Goal: Information Seeking & Learning: Learn about a topic

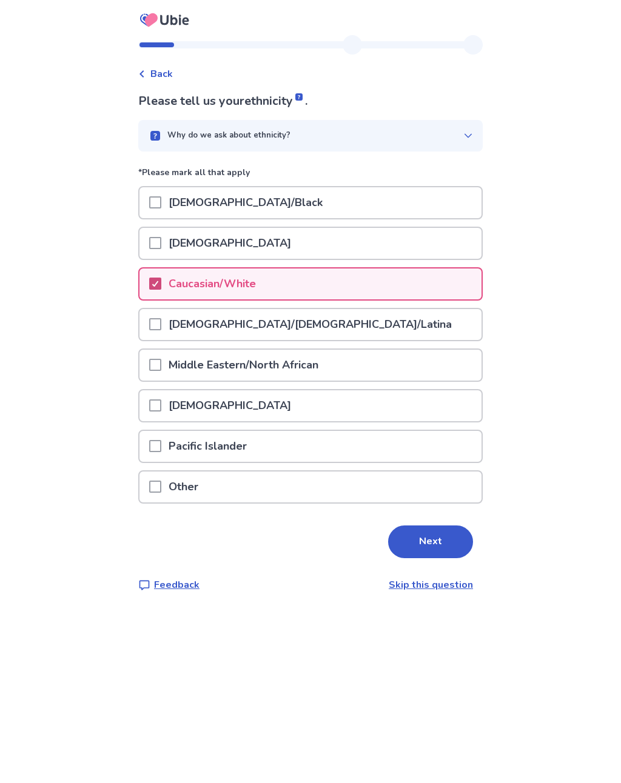
click at [428, 531] on button "Next" at bounding box center [430, 541] width 85 height 33
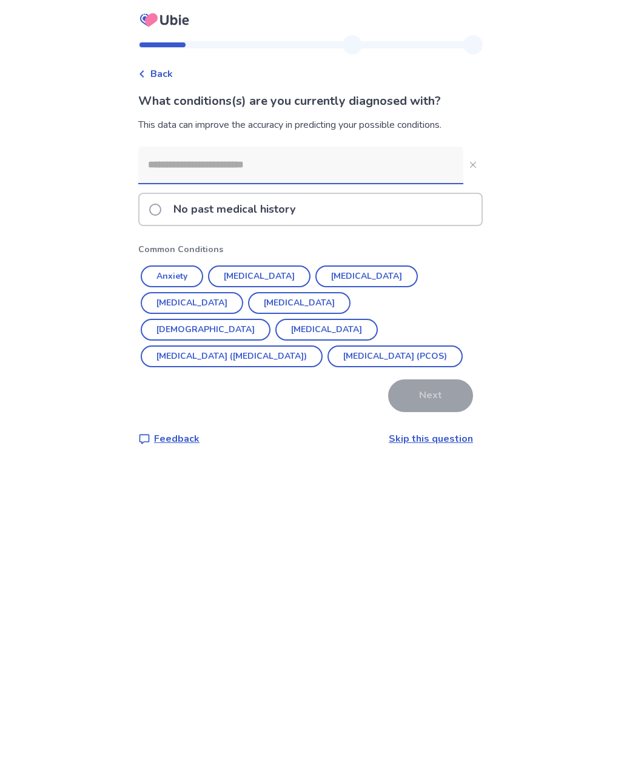
click at [243, 292] on button "[MEDICAL_DATA]" at bounding box center [192, 303] width 102 height 22
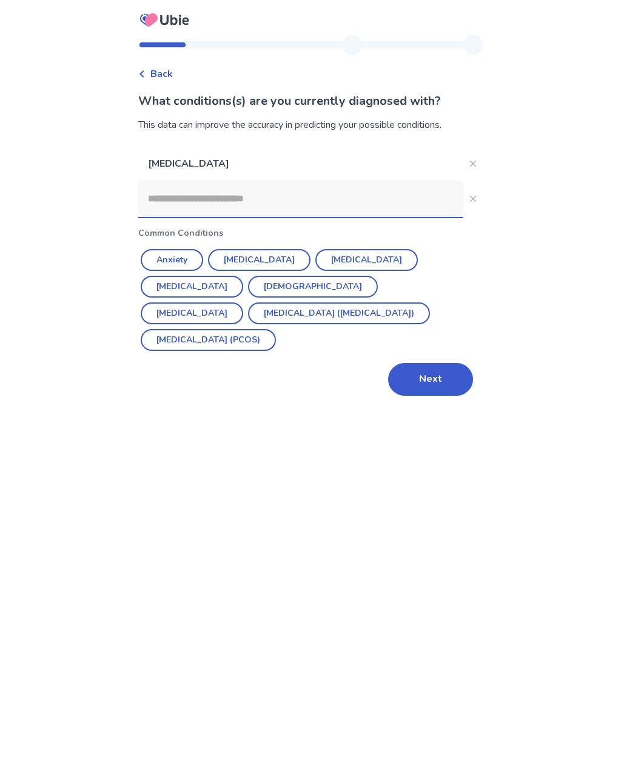
click at [422, 375] on button "Next" at bounding box center [430, 379] width 85 height 33
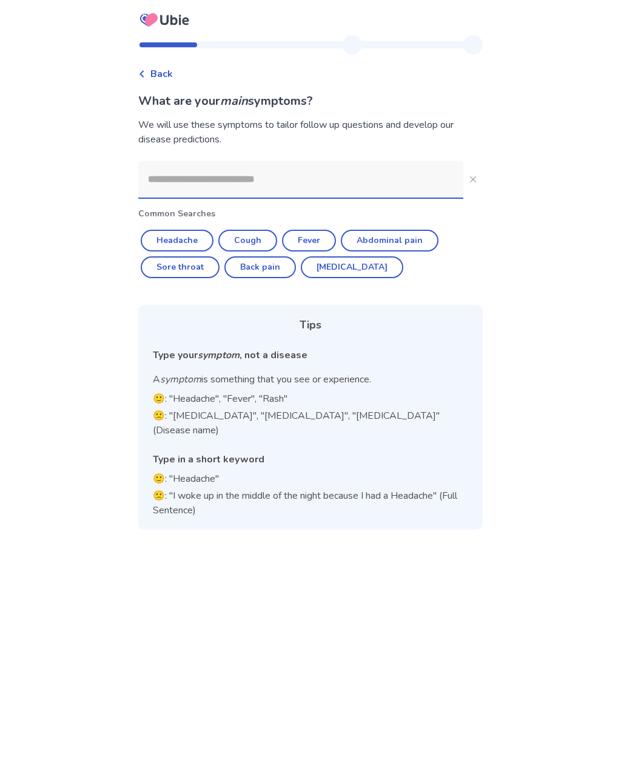
click at [188, 191] on input at bounding box center [300, 179] width 325 height 36
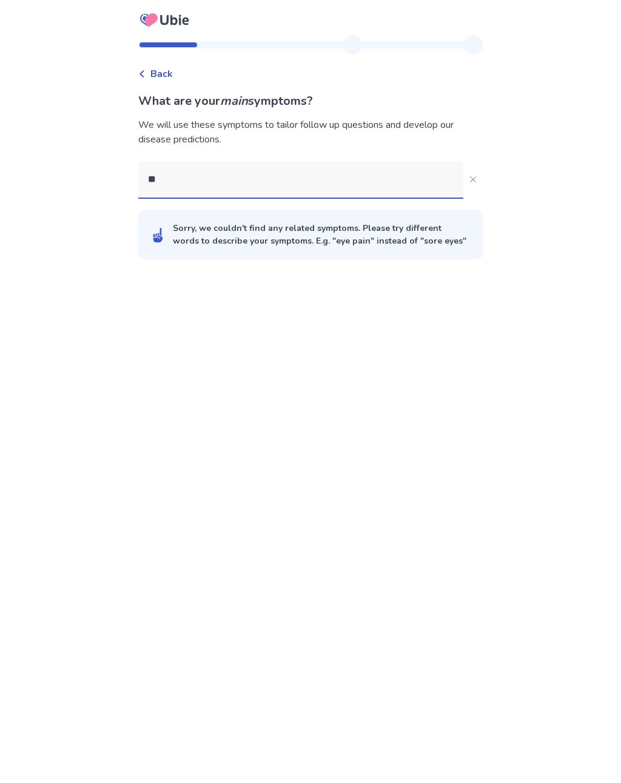
type input "***"
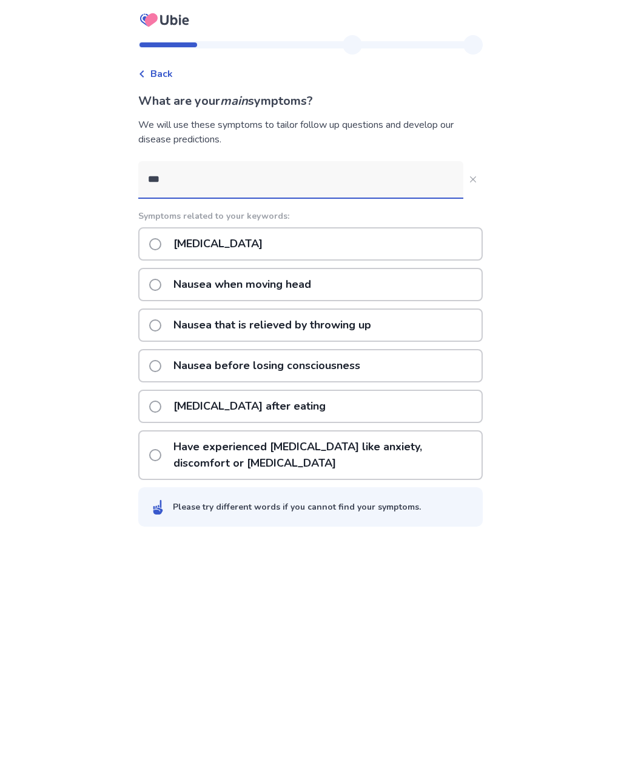
click at [254, 242] on p "Nausea or vomiting" at bounding box center [218, 243] width 104 height 31
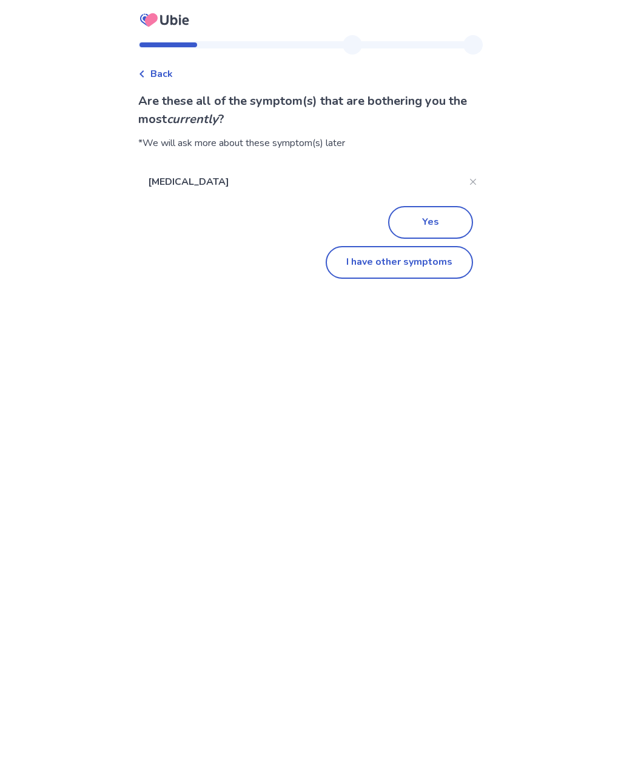
click at [415, 266] on button "I have other symptoms" at bounding box center [398, 262] width 147 height 33
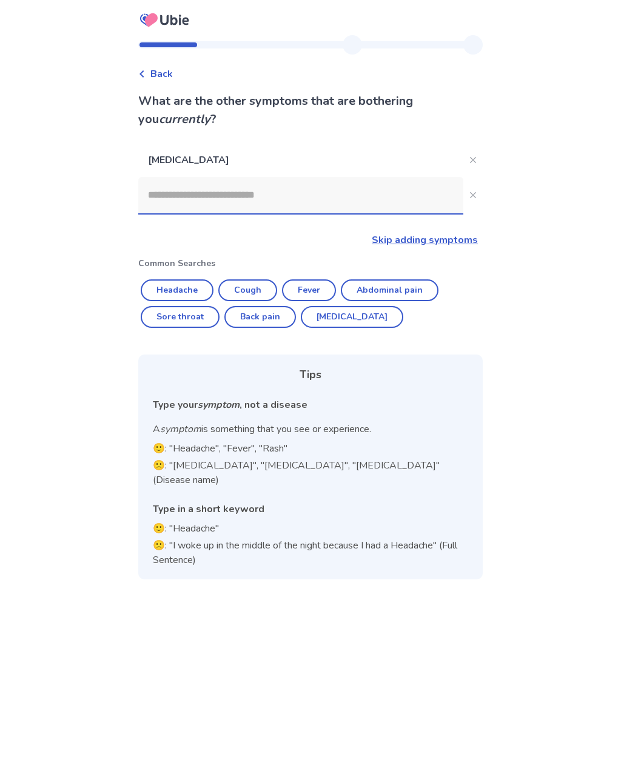
click at [271, 318] on button "Back pain" at bounding box center [260, 317] width 72 height 22
type input "*********"
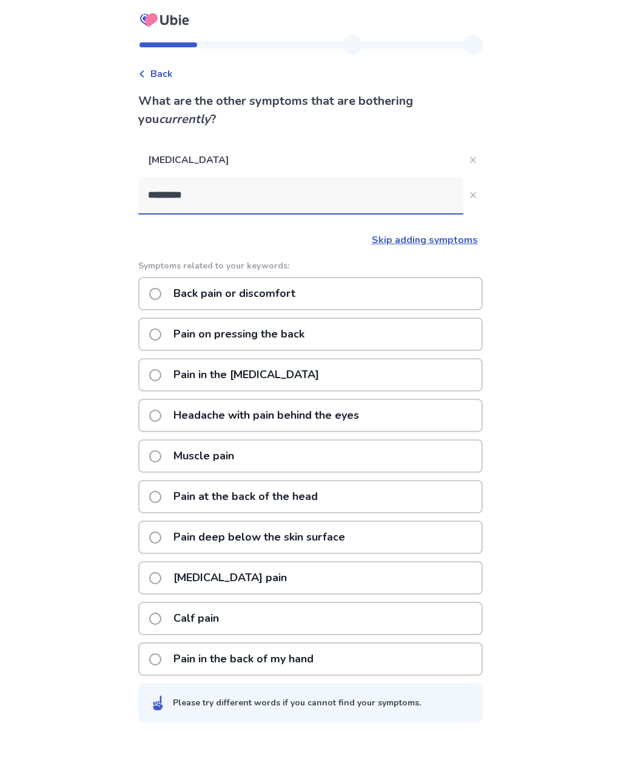
click at [270, 290] on p "Back pain or discomfort" at bounding box center [234, 293] width 136 height 31
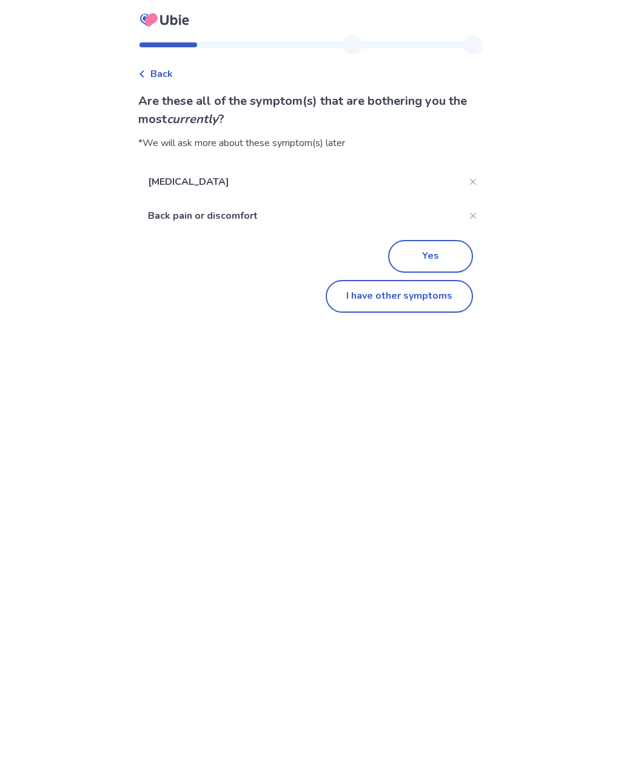
click at [411, 297] on button "I have other symptoms" at bounding box center [398, 296] width 147 height 33
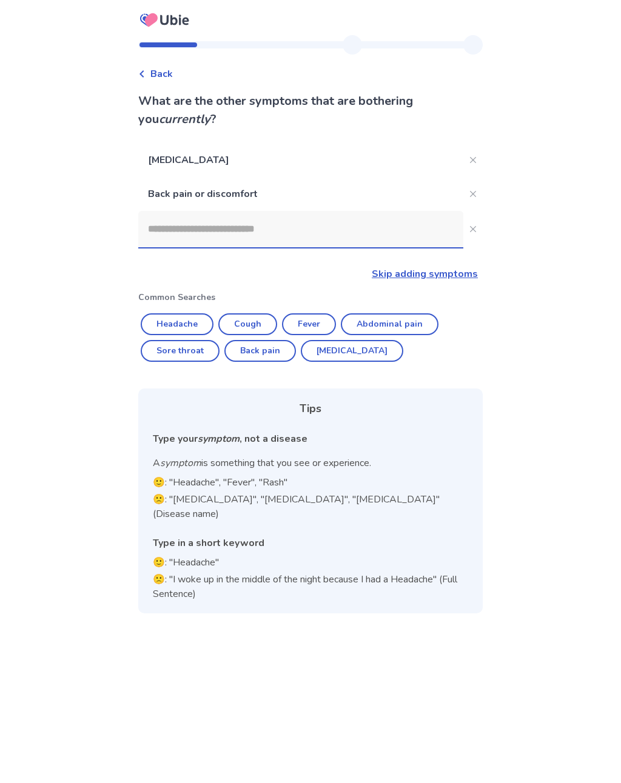
click at [175, 232] on input at bounding box center [300, 229] width 325 height 36
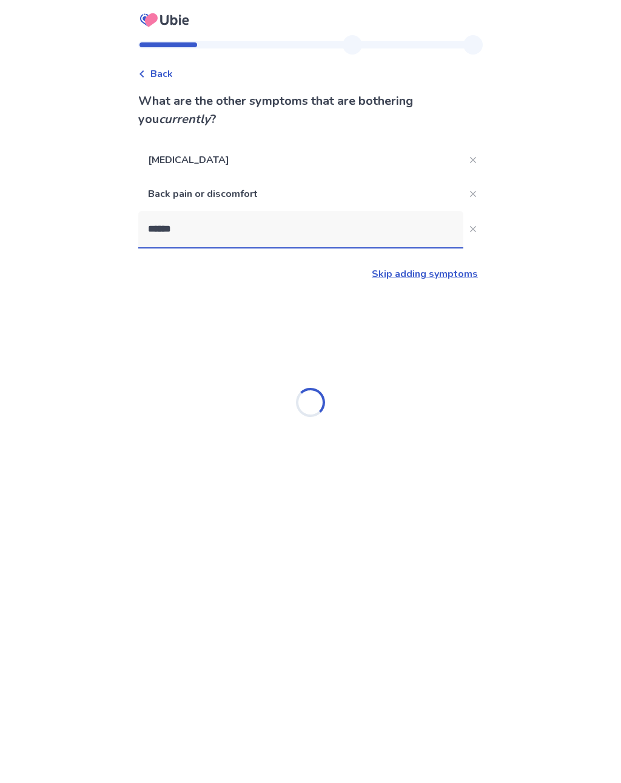
type input "*******"
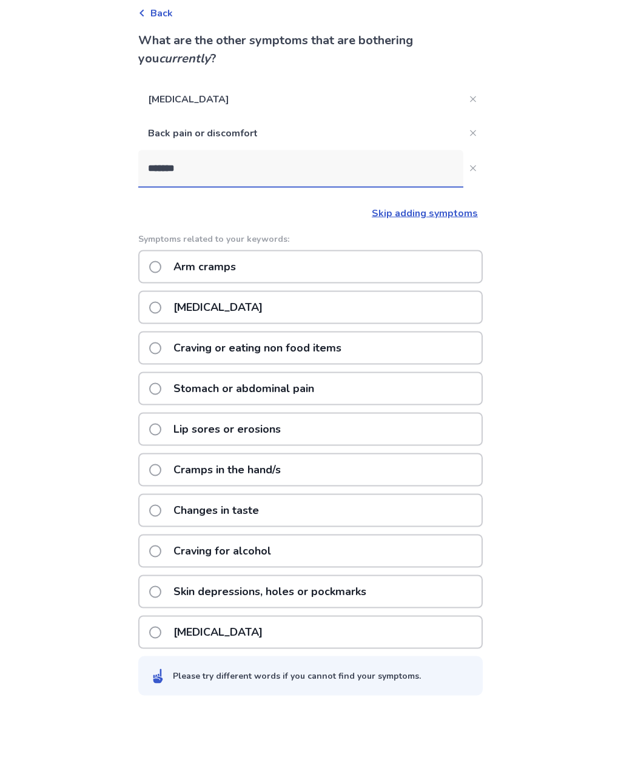
click at [195, 353] on p "Menstrual cramps" at bounding box center [218, 368] width 104 height 31
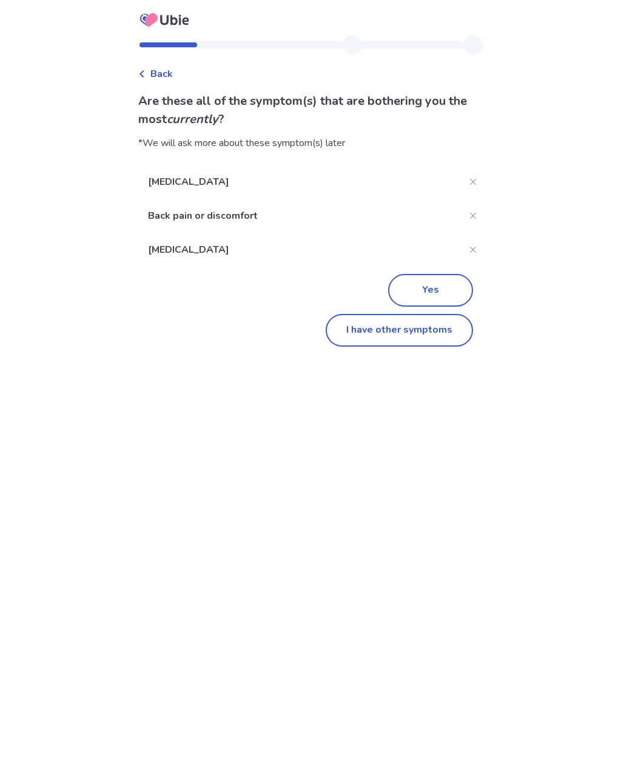
click at [470, 253] on button "Close" at bounding box center [472, 249] width 19 height 19
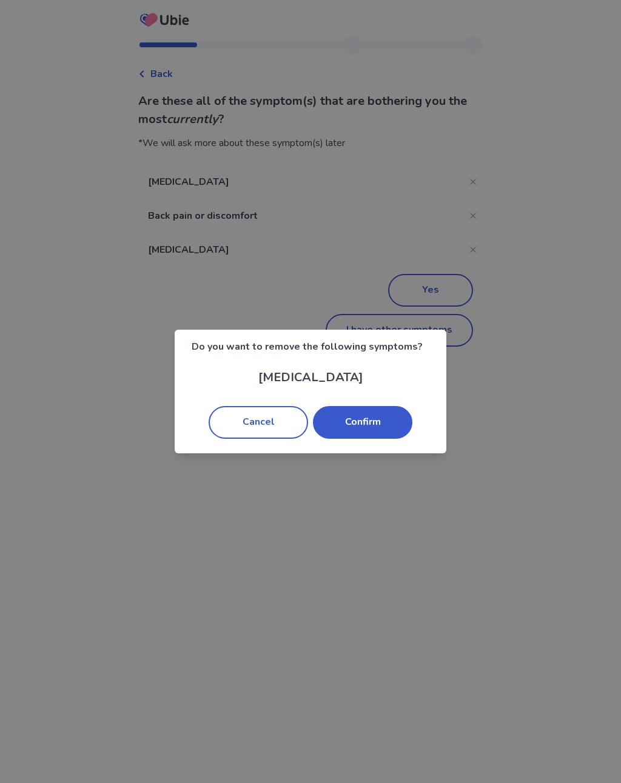
click at [367, 424] on button "Confirm" at bounding box center [362, 422] width 99 height 33
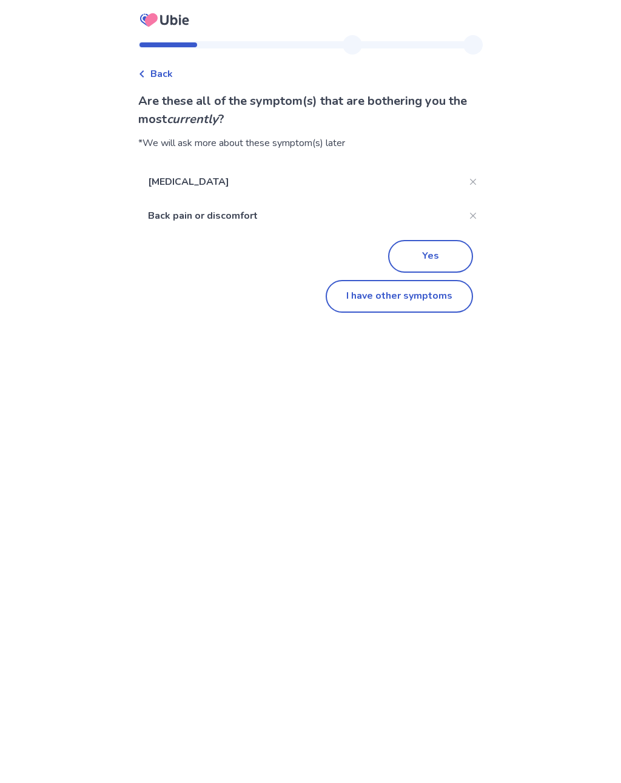
click at [413, 303] on button "I have other symptoms" at bounding box center [398, 296] width 147 height 33
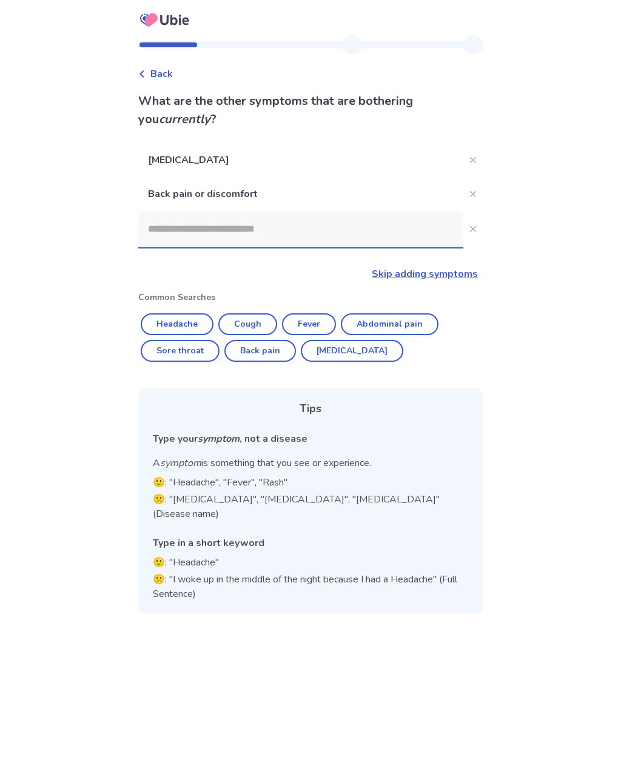
scroll to position [19, 0]
click at [181, 218] on input at bounding box center [300, 229] width 325 height 36
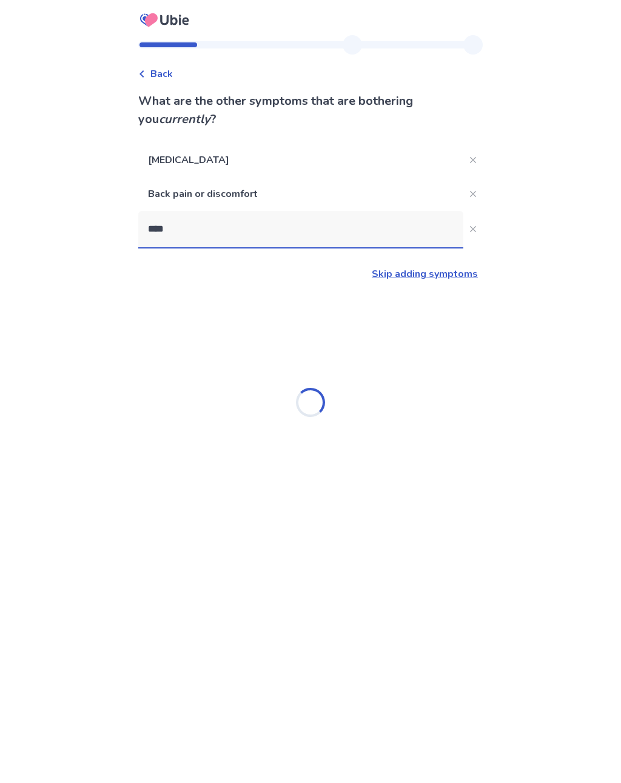
type input "*****"
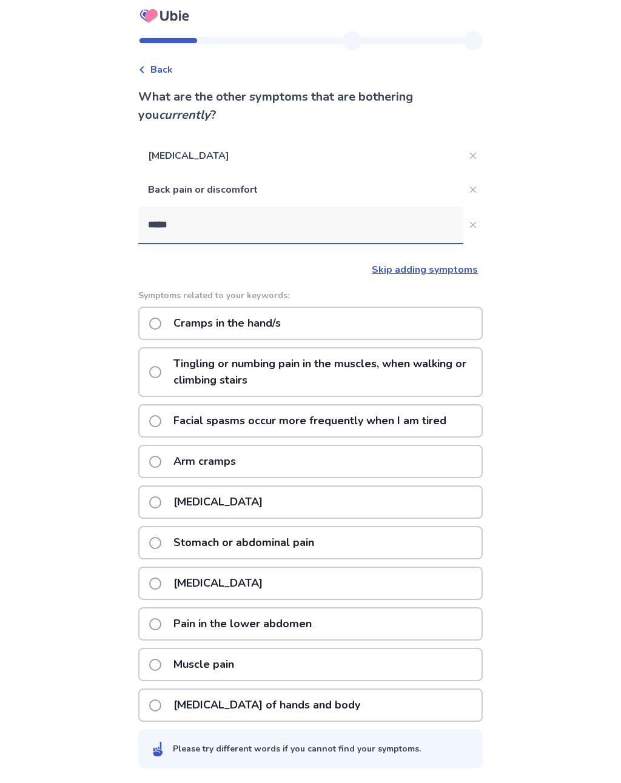
click at [199, 528] on p "Stomach or abdominal pain" at bounding box center [243, 542] width 155 height 31
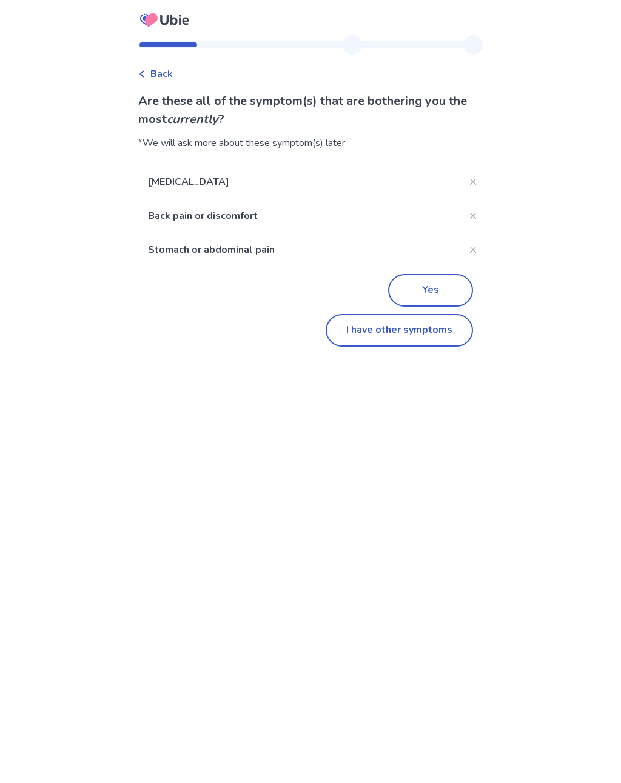
click at [411, 335] on button "I have other symptoms" at bounding box center [398, 330] width 147 height 33
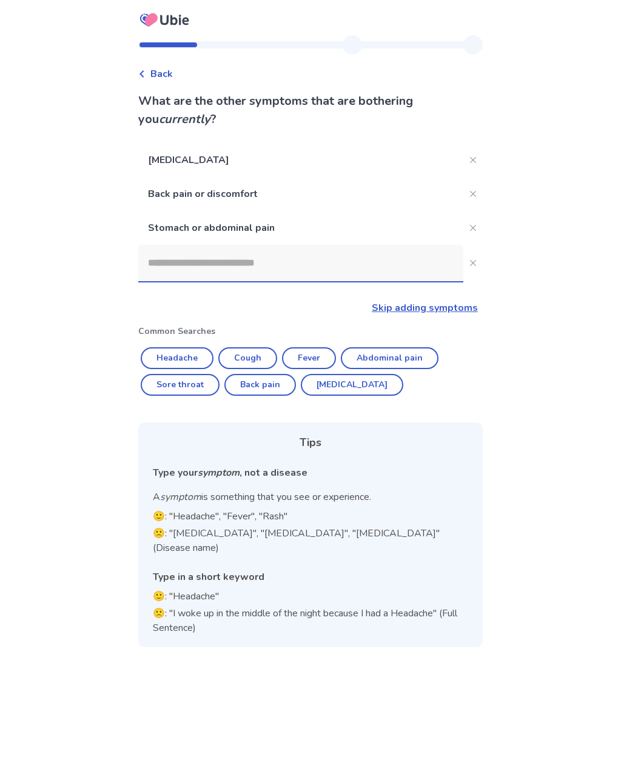
scroll to position [19, 0]
click at [190, 248] on input at bounding box center [300, 263] width 325 height 36
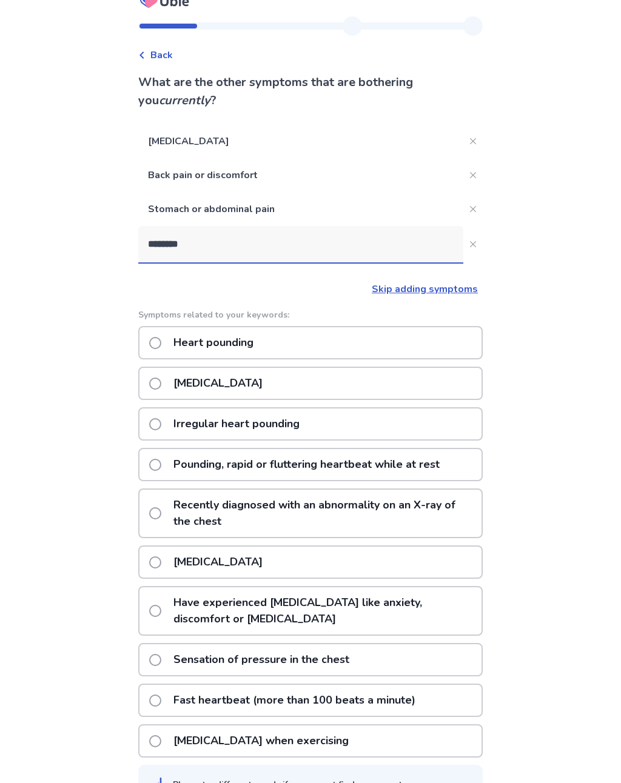
type input "*********"
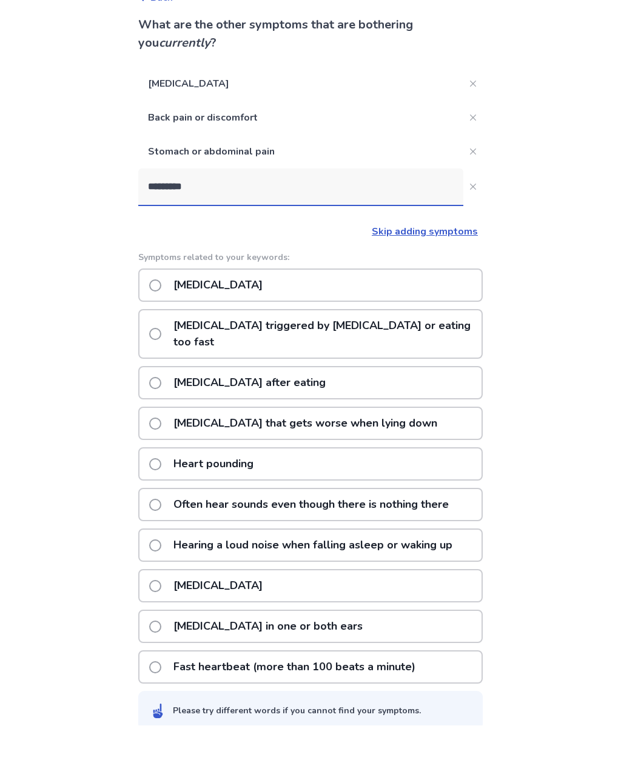
click at [199, 327] on p "Heartburn" at bounding box center [218, 342] width 104 height 31
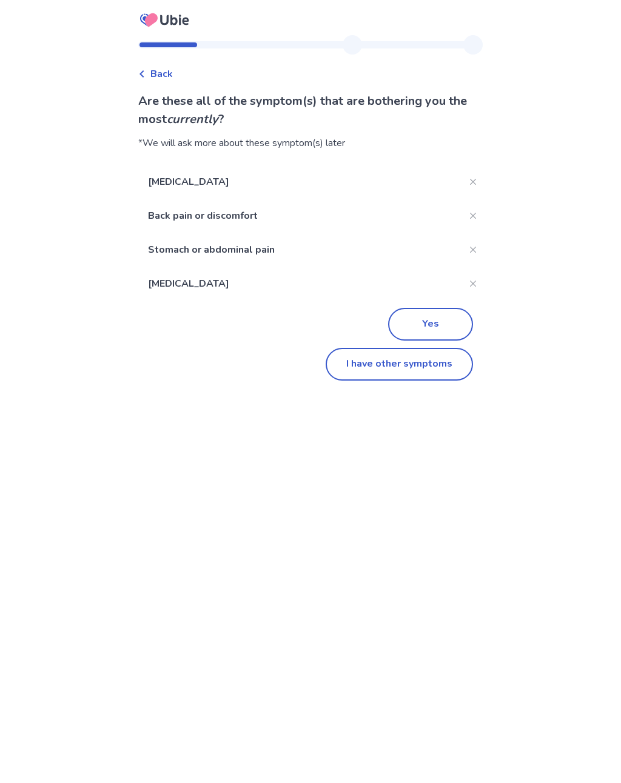
click at [425, 371] on button "I have other symptoms" at bounding box center [398, 364] width 147 height 33
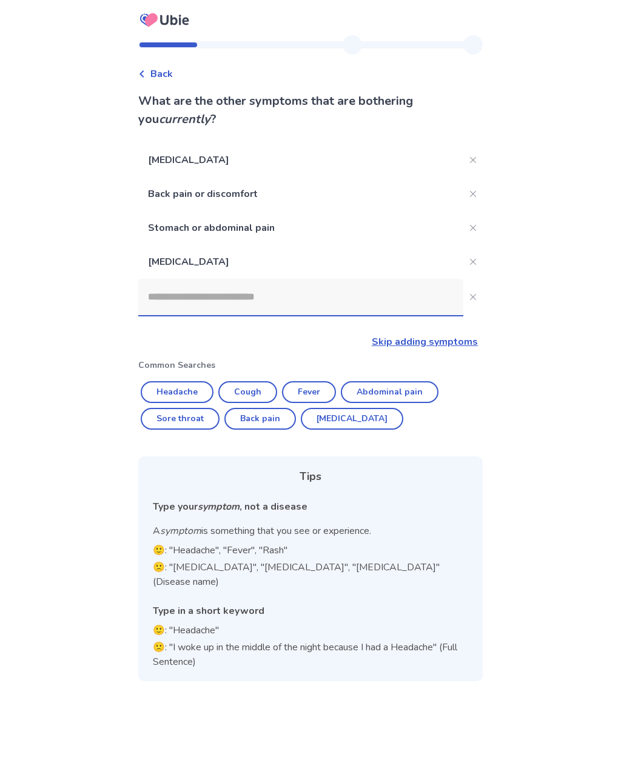
click at [185, 381] on button "Headache" at bounding box center [177, 392] width 73 height 22
type input "********"
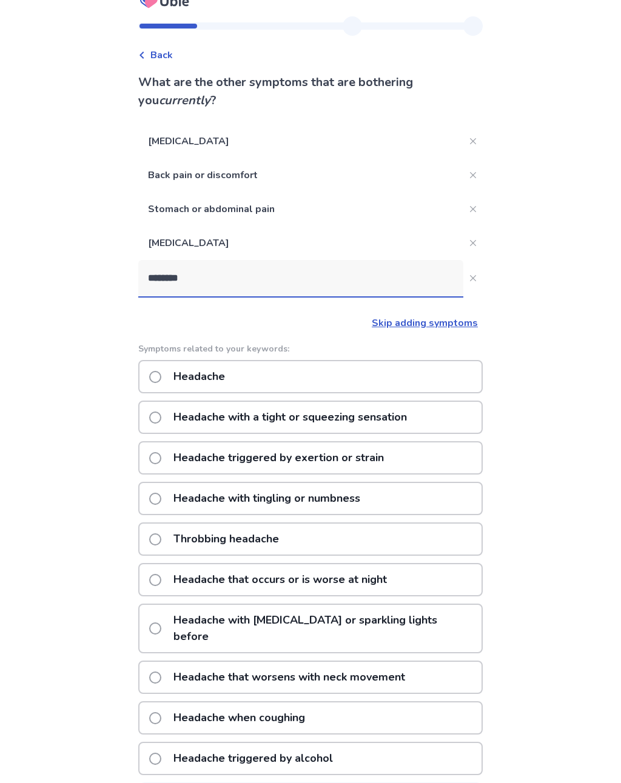
scroll to position [37, 0]
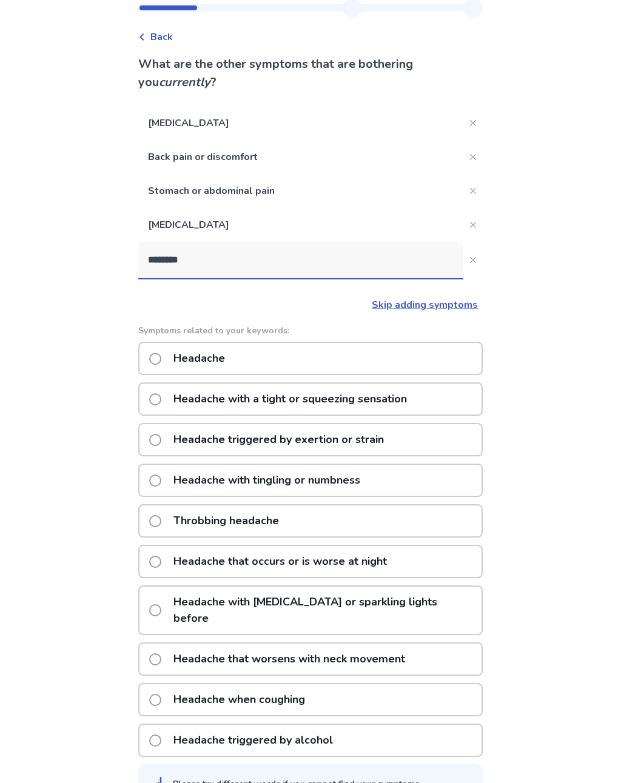
click at [442, 307] on link "Skip adding symptoms" at bounding box center [424, 304] width 106 height 13
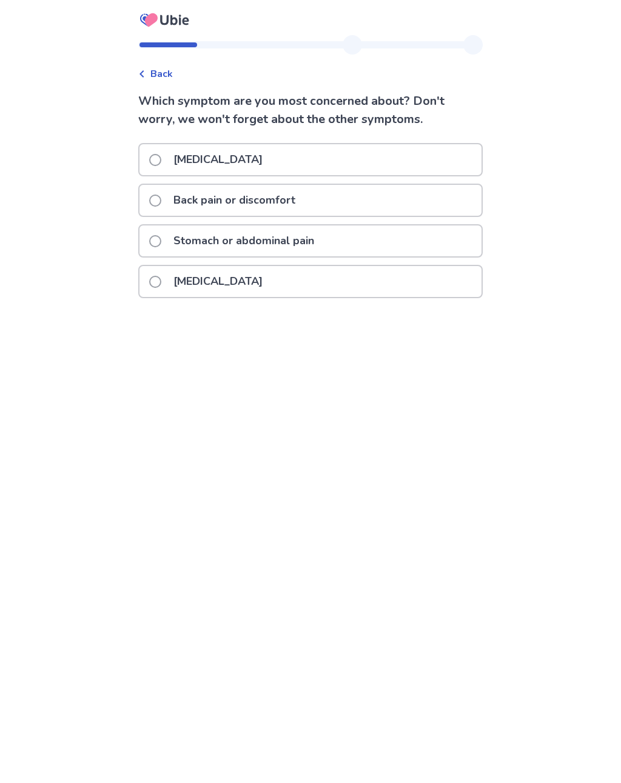
click at [161, 242] on span at bounding box center [155, 241] width 12 height 12
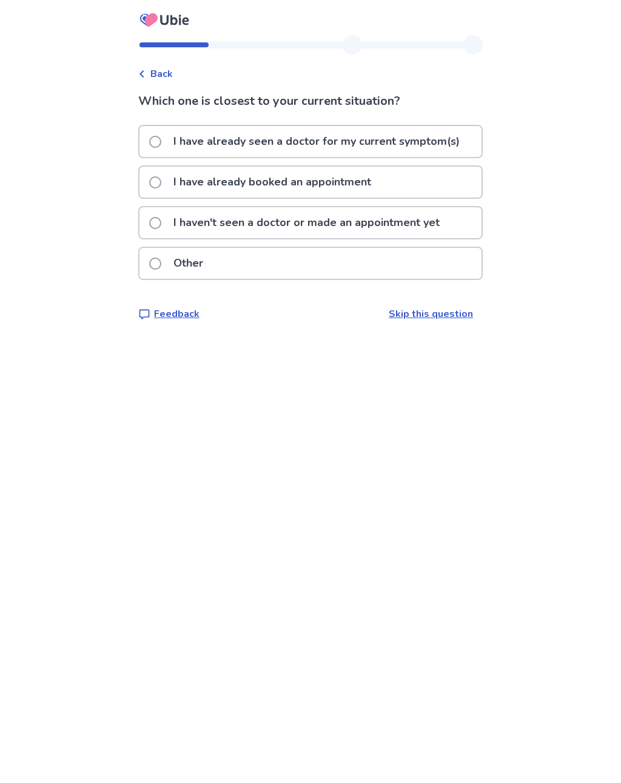
click at [161, 222] on span at bounding box center [155, 223] width 12 height 12
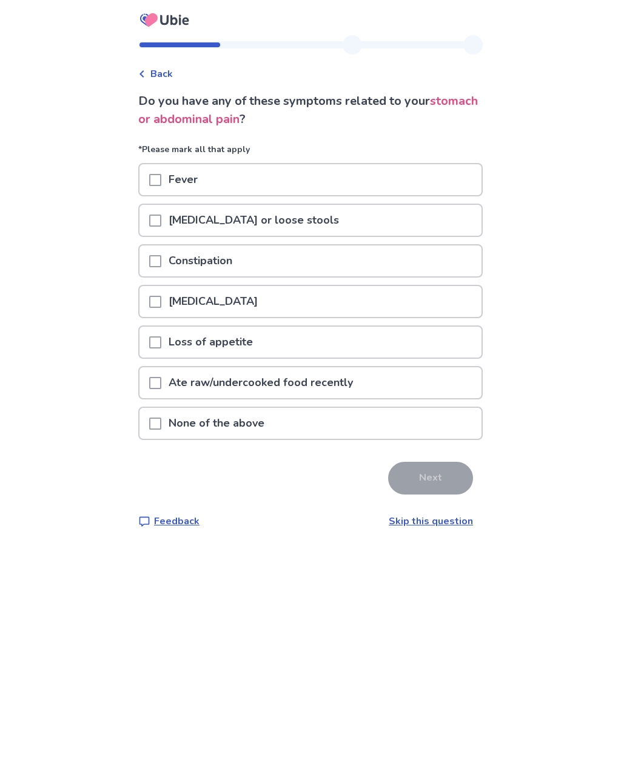
click at [161, 422] on span at bounding box center [155, 424] width 12 height 12
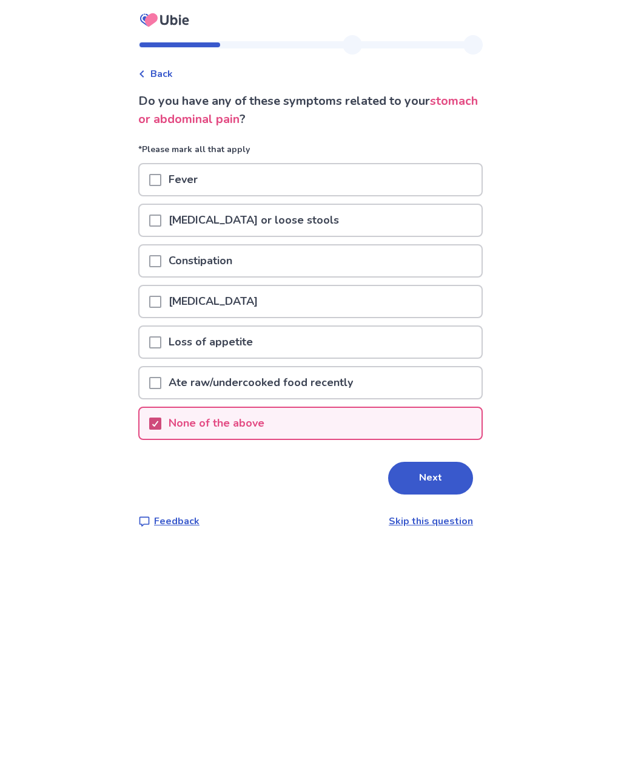
click at [418, 478] on button "Next" at bounding box center [430, 478] width 85 height 33
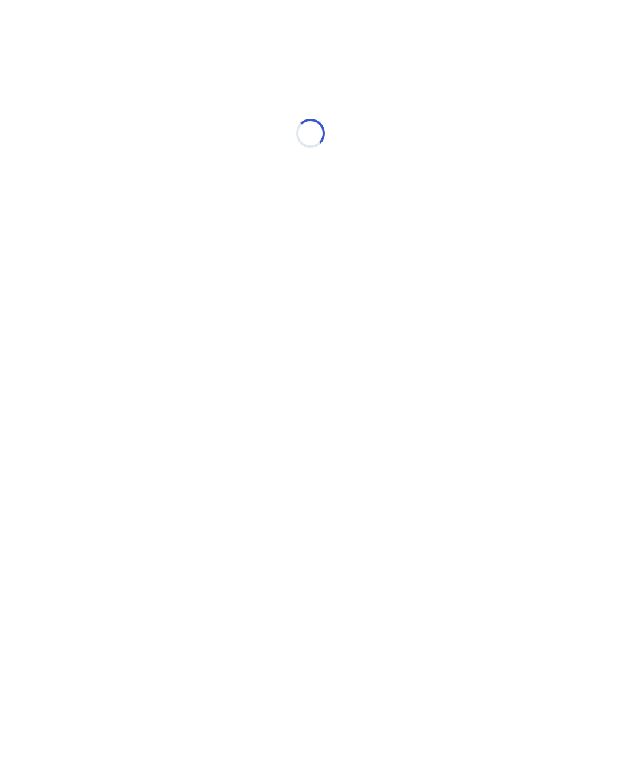
select select "*"
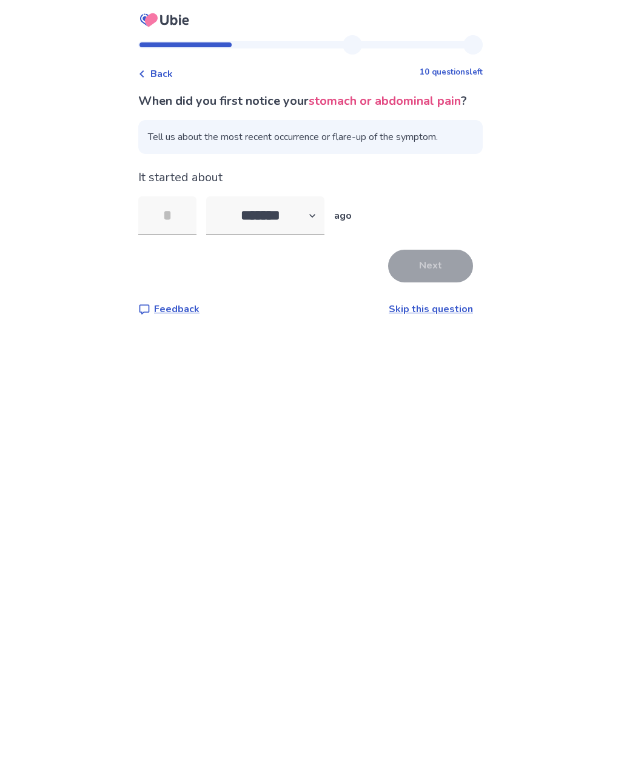
click at [183, 235] on input "tel" at bounding box center [167, 215] width 58 height 39
type input "**"
click at [433, 282] on button "Next" at bounding box center [430, 266] width 85 height 33
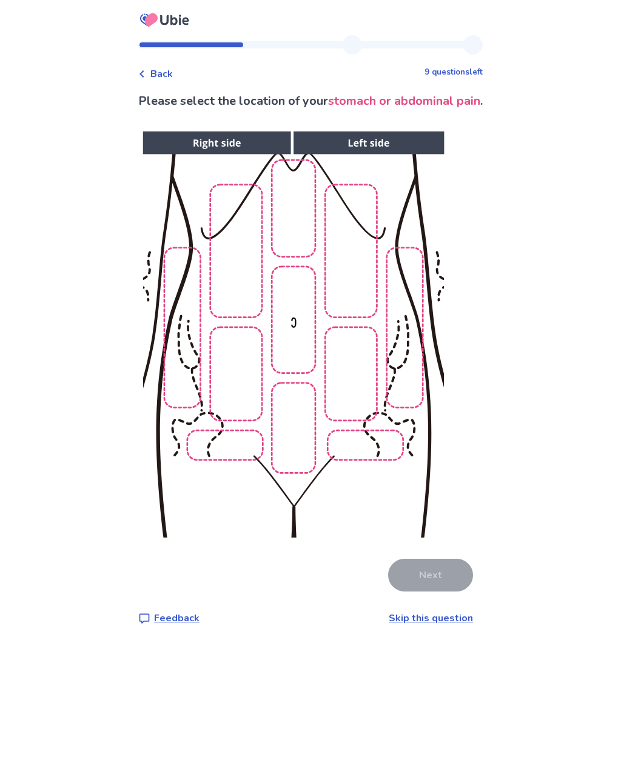
click at [344, 141] on div "Please select the location of your stomach or abdominal pain . Next Feedback Sk…" at bounding box center [310, 358] width 344 height 533
click at [363, 453] on img at bounding box center [292, 334] width 619 height 419
click at [236, 451] on img at bounding box center [292, 334] width 619 height 419
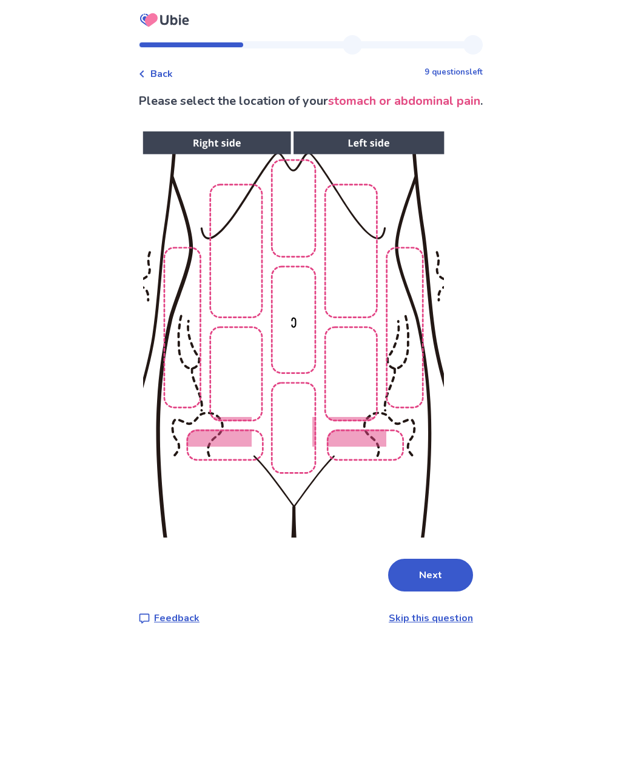
click at [297, 458] on img at bounding box center [292, 334] width 619 height 419
click at [432, 576] on button "Next" at bounding box center [430, 575] width 85 height 33
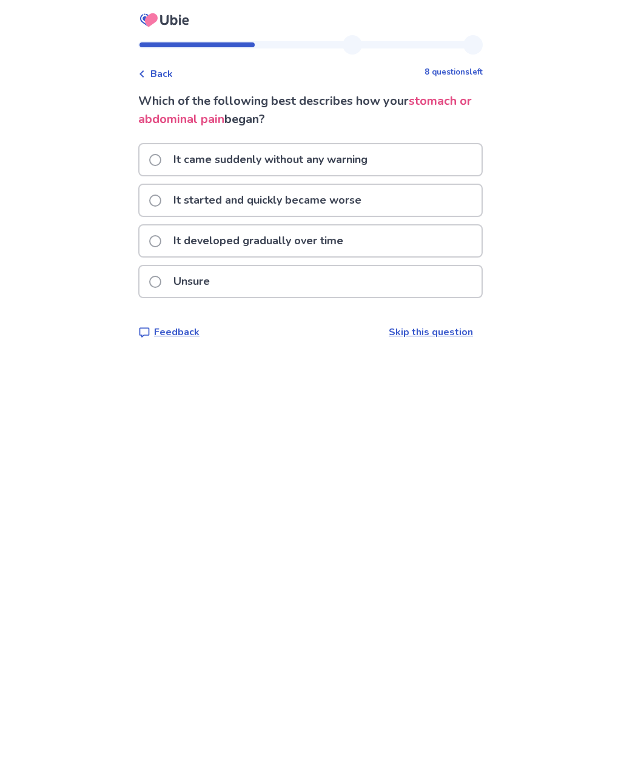
click at [271, 284] on div "Unsure" at bounding box center [310, 281] width 342 height 31
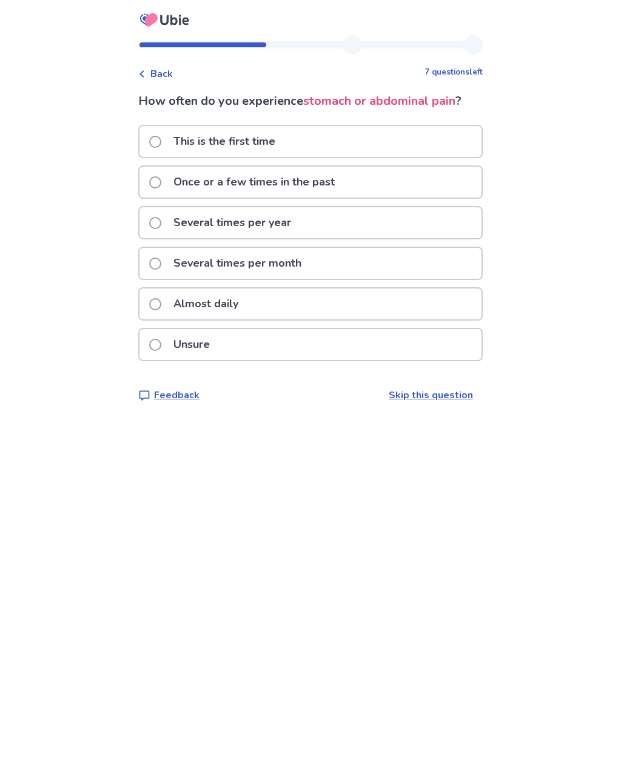
click at [279, 139] on p "This is the first time" at bounding box center [224, 141] width 116 height 31
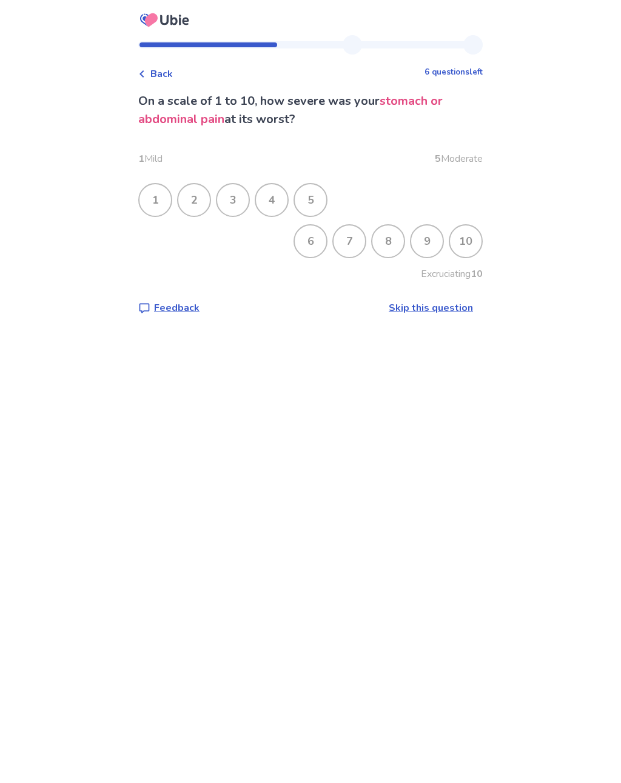
click at [242, 201] on div "3" at bounding box center [233, 200] width 32 height 32
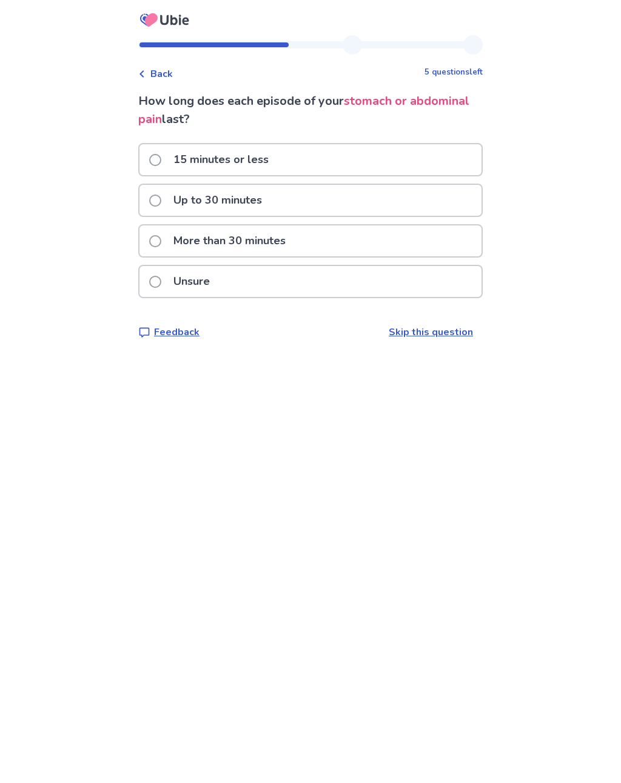
click at [288, 278] on div "Unsure" at bounding box center [310, 281] width 342 height 31
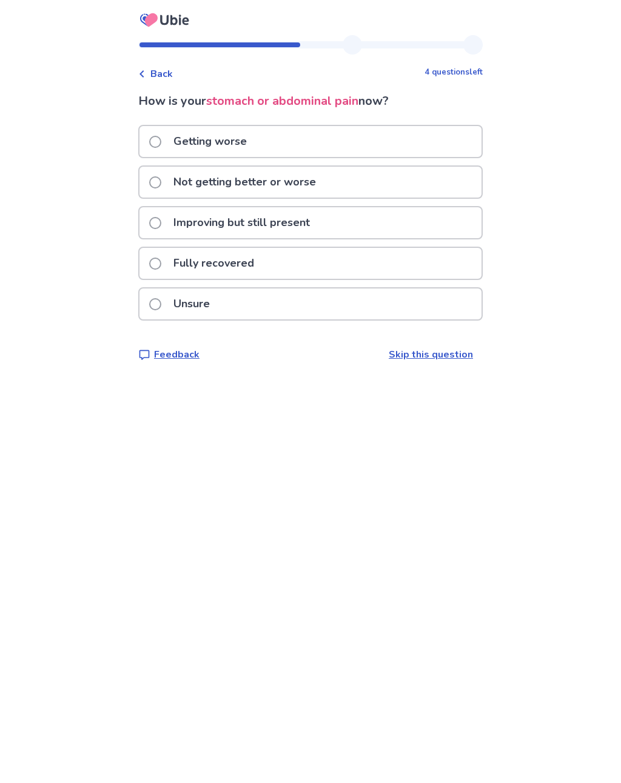
click at [305, 221] on p "Improving but still present" at bounding box center [241, 222] width 151 height 31
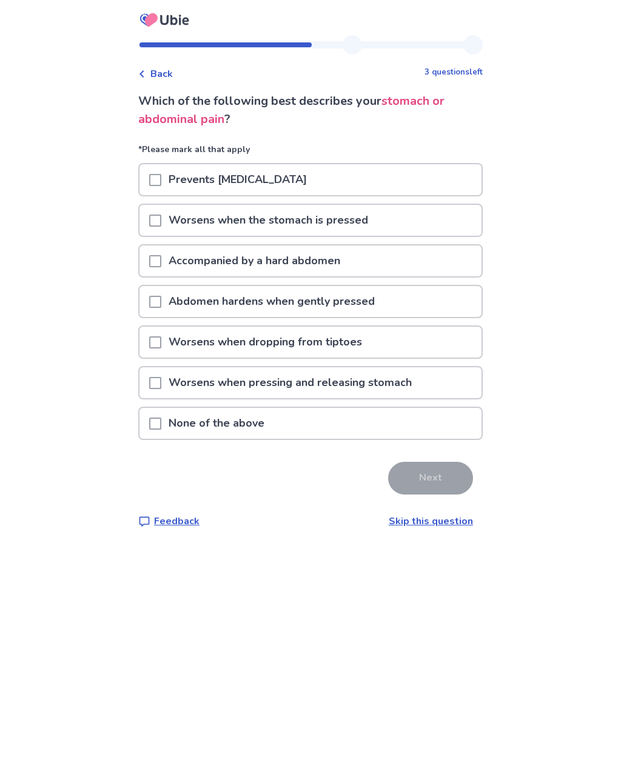
click at [161, 261] on span at bounding box center [155, 261] width 12 height 12
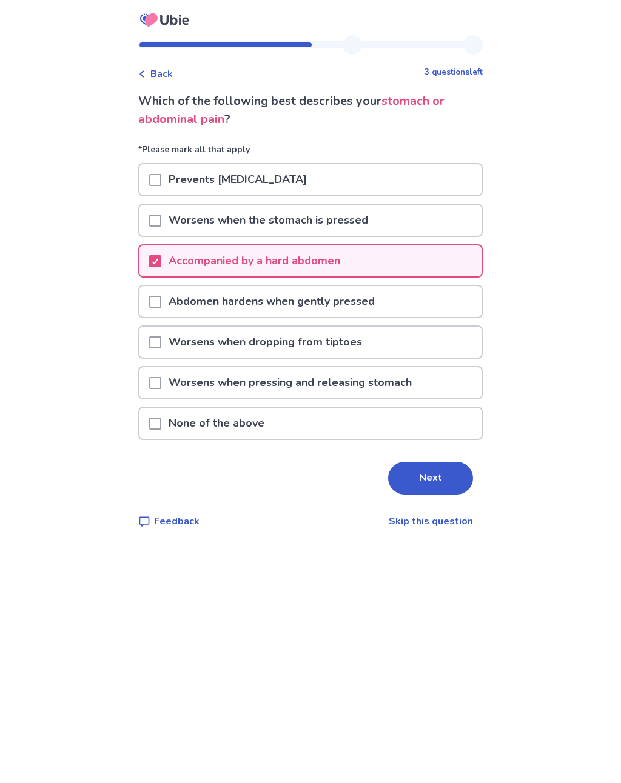
click at [161, 302] on span at bounding box center [155, 302] width 12 height 12
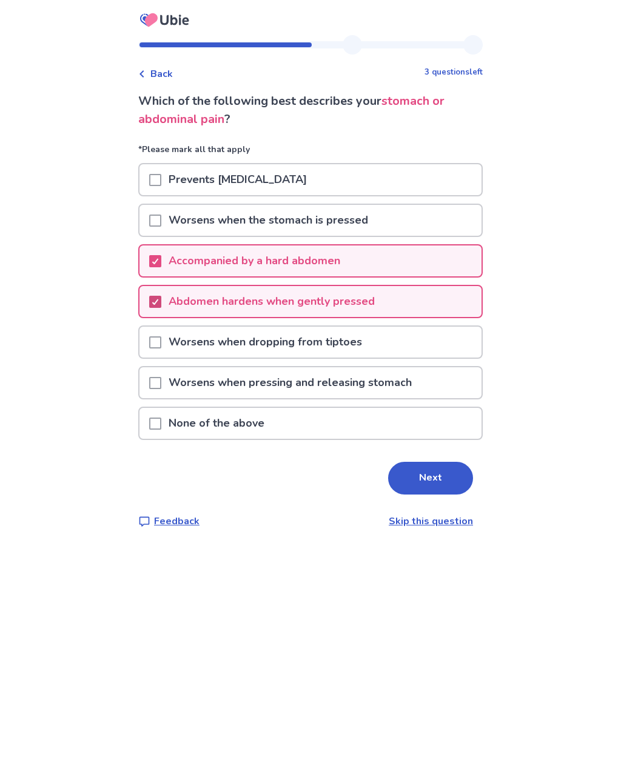
click at [408, 462] on button "Next" at bounding box center [430, 478] width 85 height 33
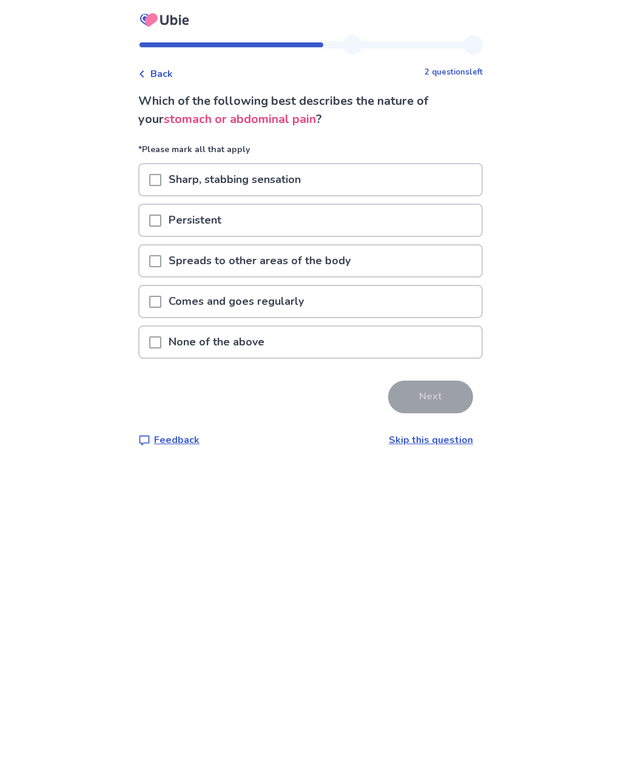
click at [188, 300] on p "Comes and goes regularly" at bounding box center [236, 301] width 150 height 31
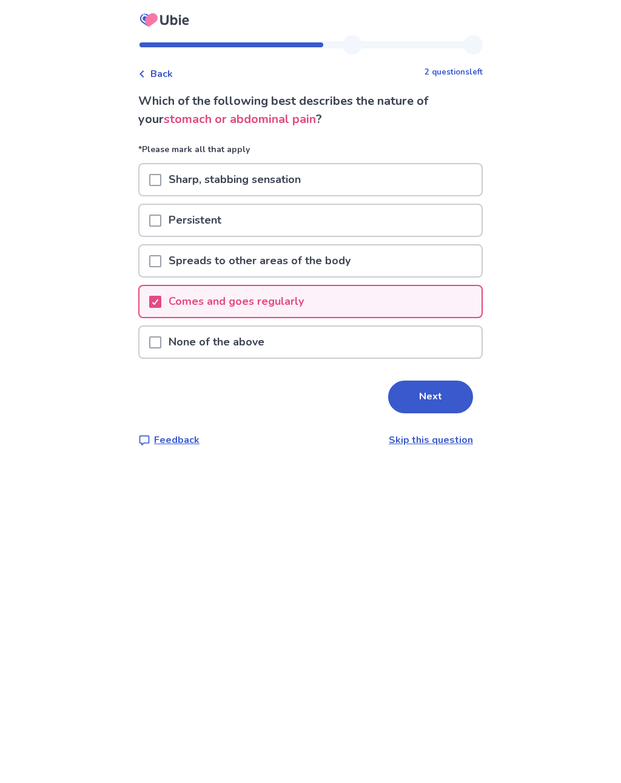
click at [408, 391] on button "Next" at bounding box center [430, 397] width 85 height 33
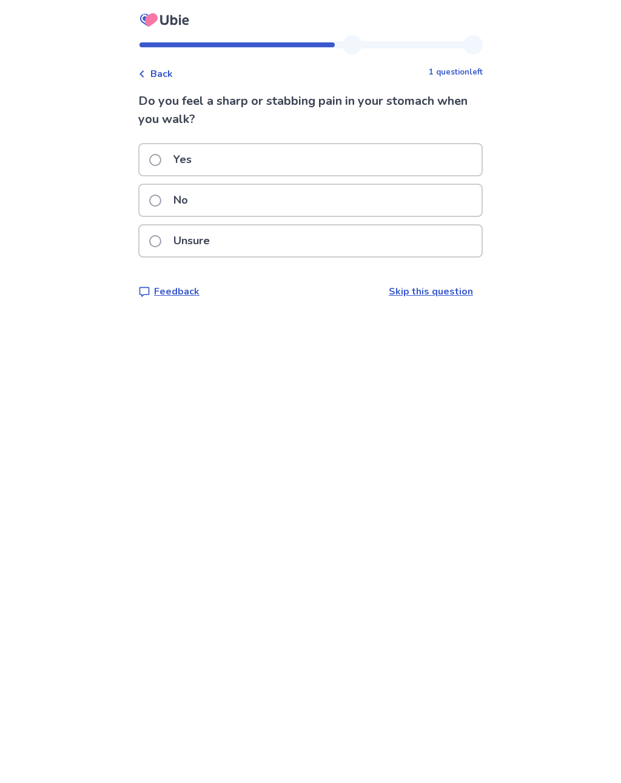
click at [161, 204] on span at bounding box center [155, 201] width 12 height 12
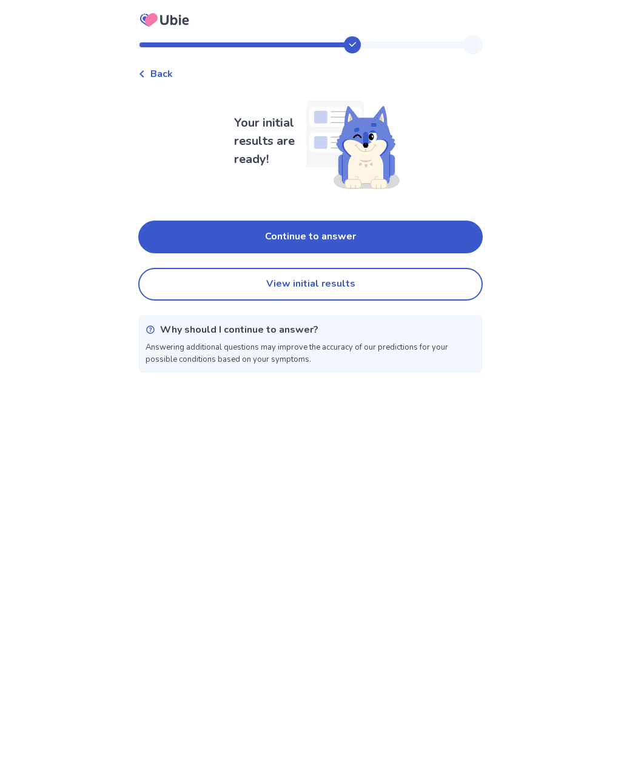
click at [202, 230] on button "Continue to answer" at bounding box center [310, 237] width 344 height 33
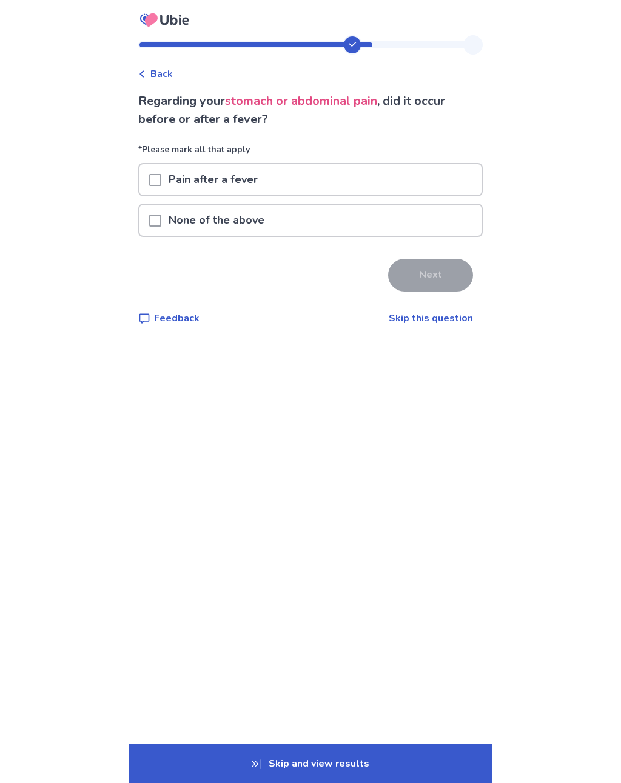
click at [161, 223] on span at bounding box center [155, 221] width 12 height 12
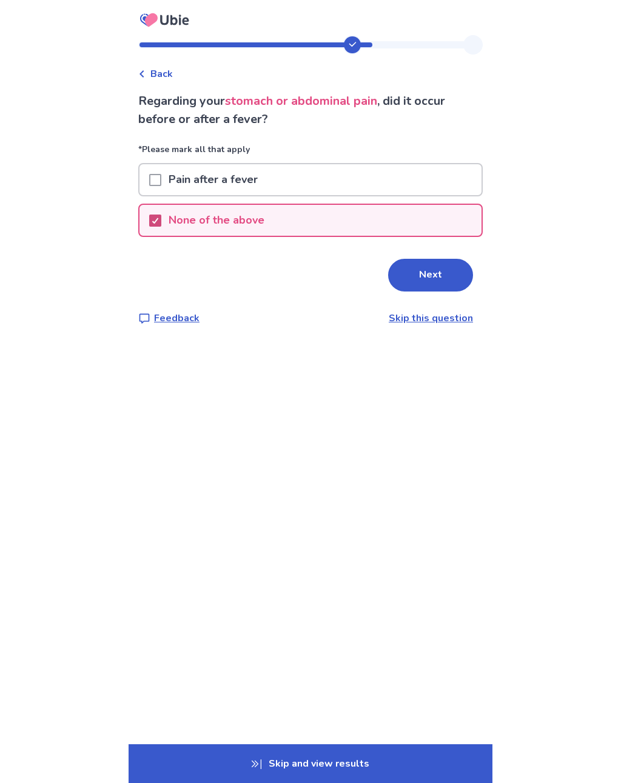
click at [413, 270] on button "Next" at bounding box center [430, 275] width 85 height 33
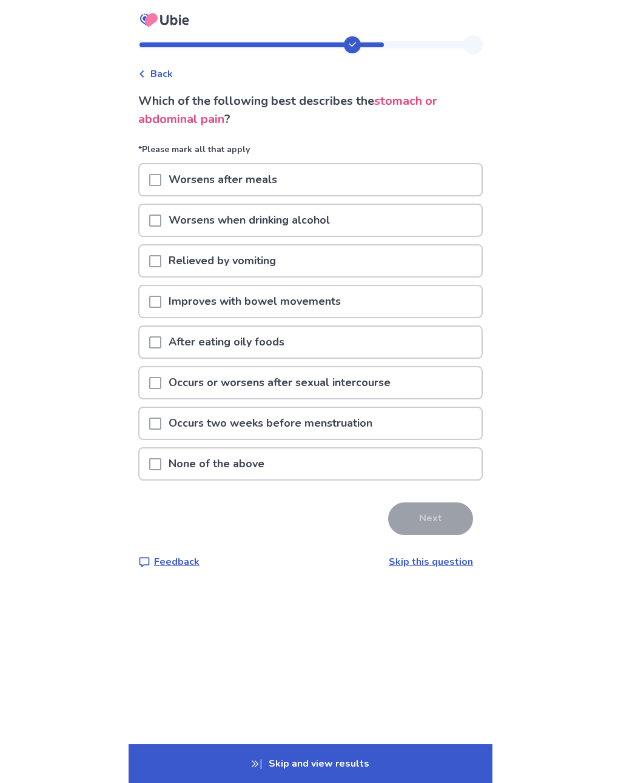
click at [161, 458] on span at bounding box center [155, 464] width 12 height 12
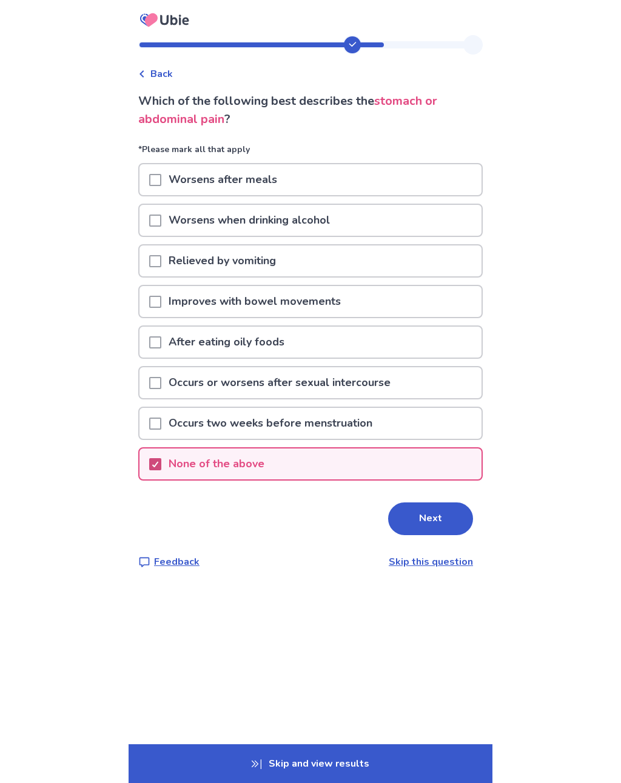
click at [415, 504] on button "Next" at bounding box center [430, 518] width 85 height 33
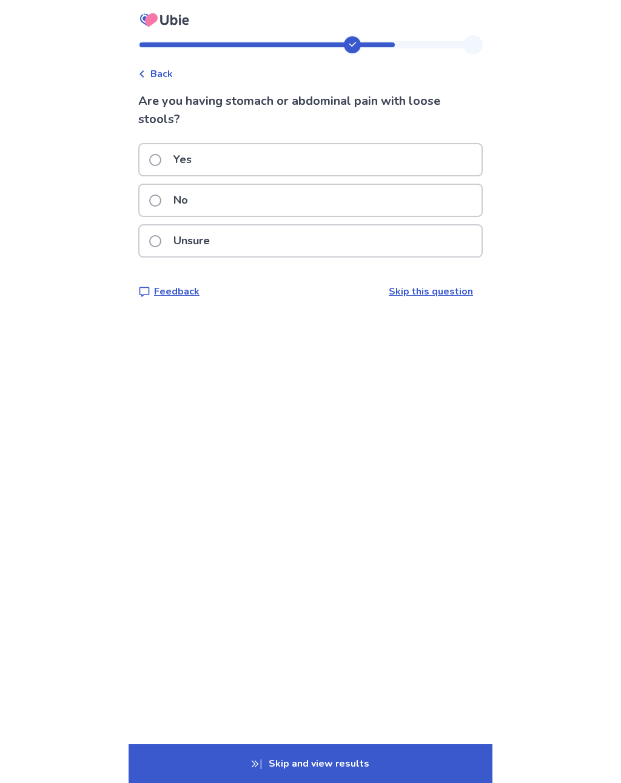
click at [161, 198] on span at bounding box center [155, 201] width 12 height 12
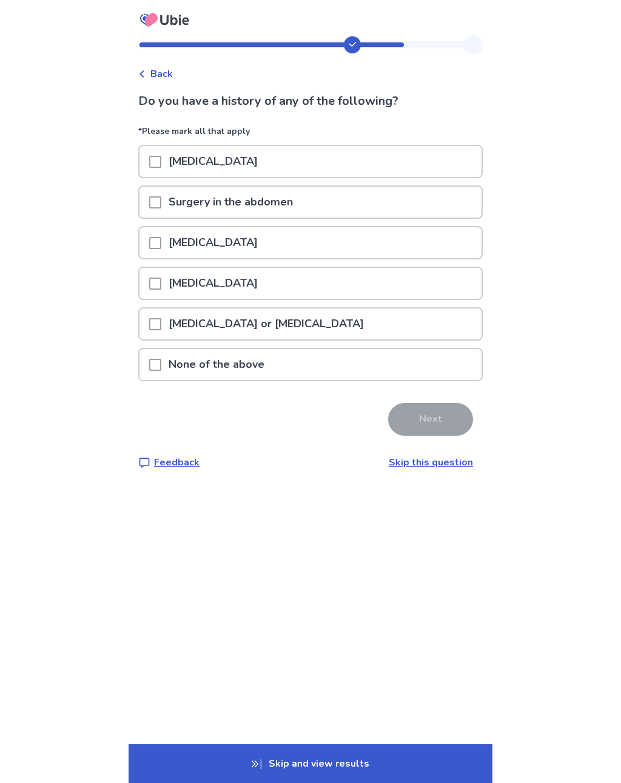
click at [160, 364] on span at bounding box center [155, 365] width 12 height 12
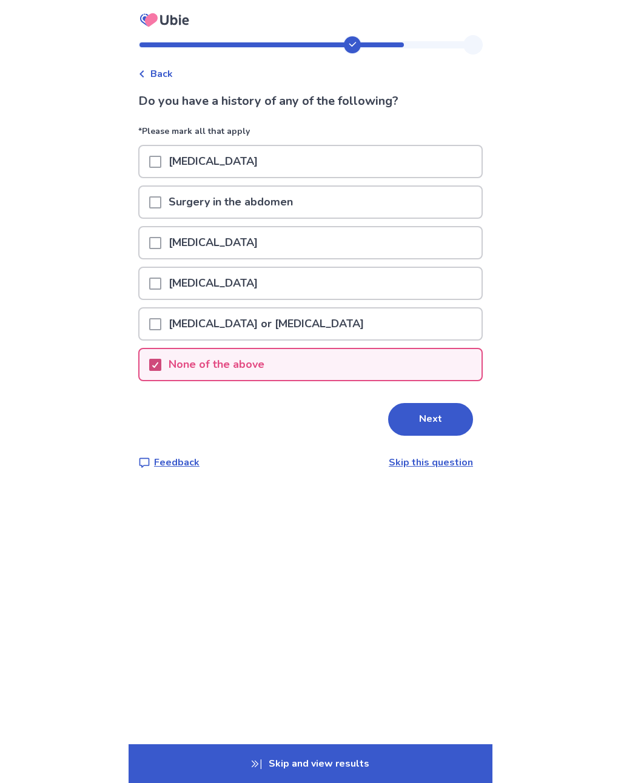
click at [411, 413] on button "Next" at bounding box center [430, 419] width 85 height 33
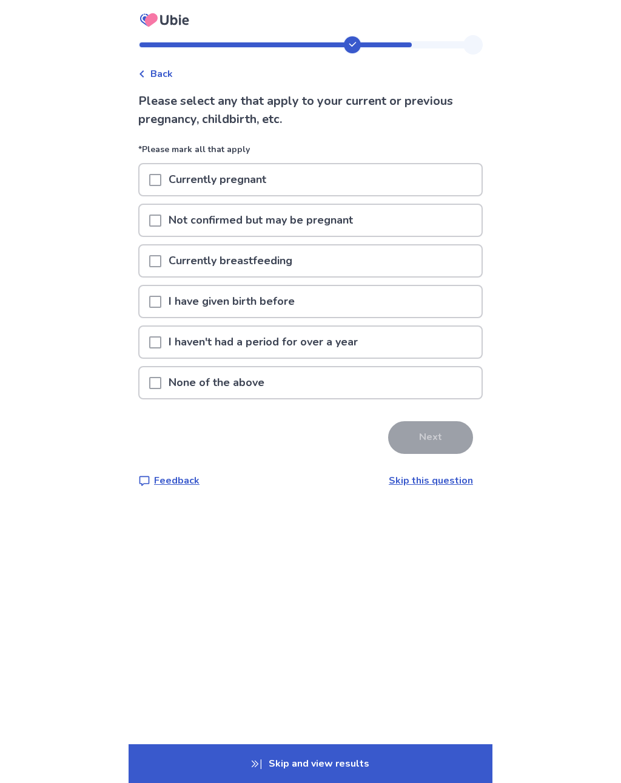
click at [161, 225] on span at bounding box center [155, 221] width 12 height 12
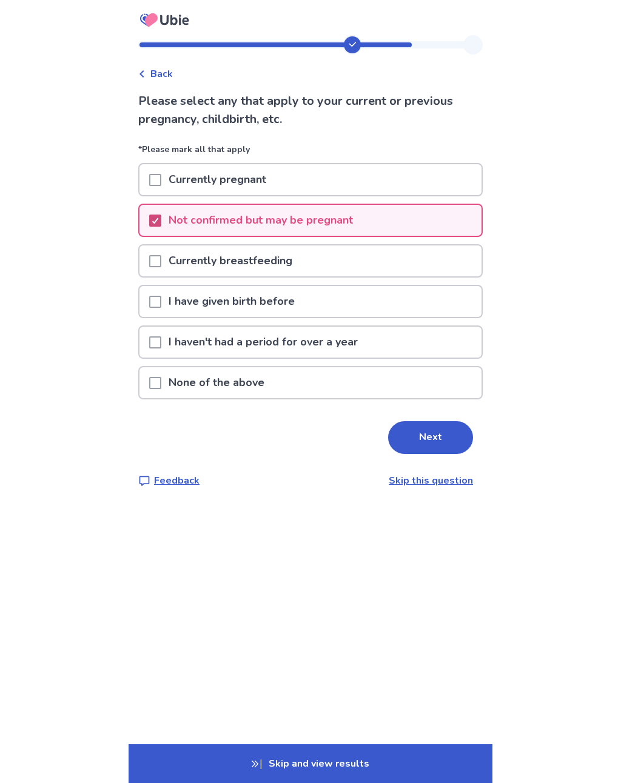
click at [161, 301] on span at bounding box center [155, 302] width 12 height 12
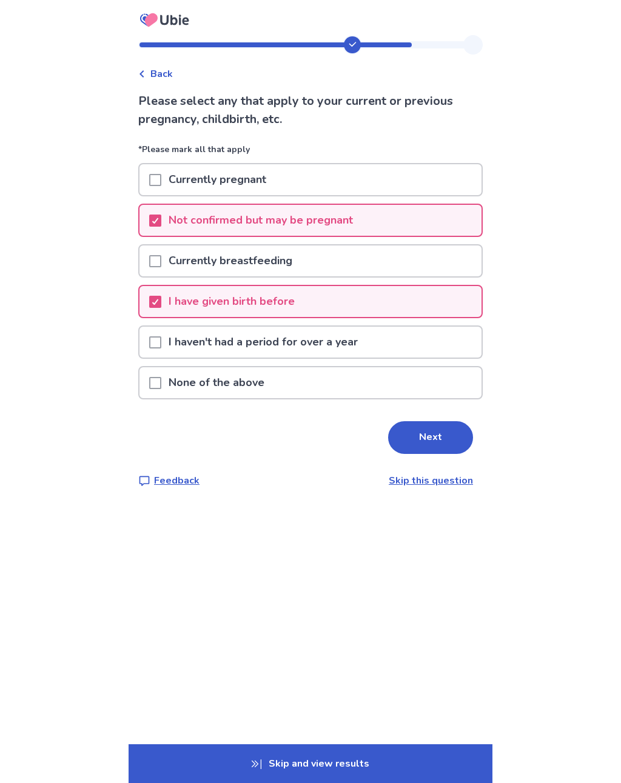
click at [161, 339] on span at bounding box center [155, 342] width 12 height 12
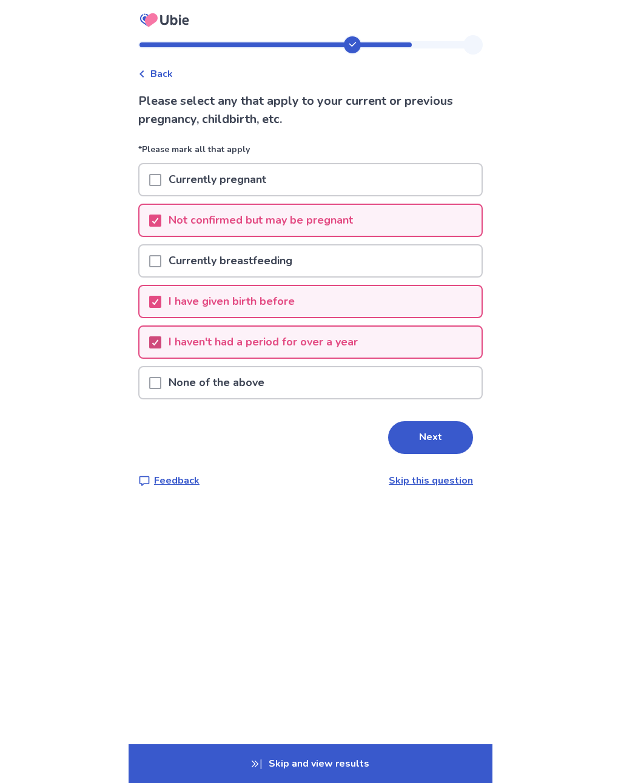
click at [421, 430] on button "Next" at bounding box center [430, 437] width 85 height 33
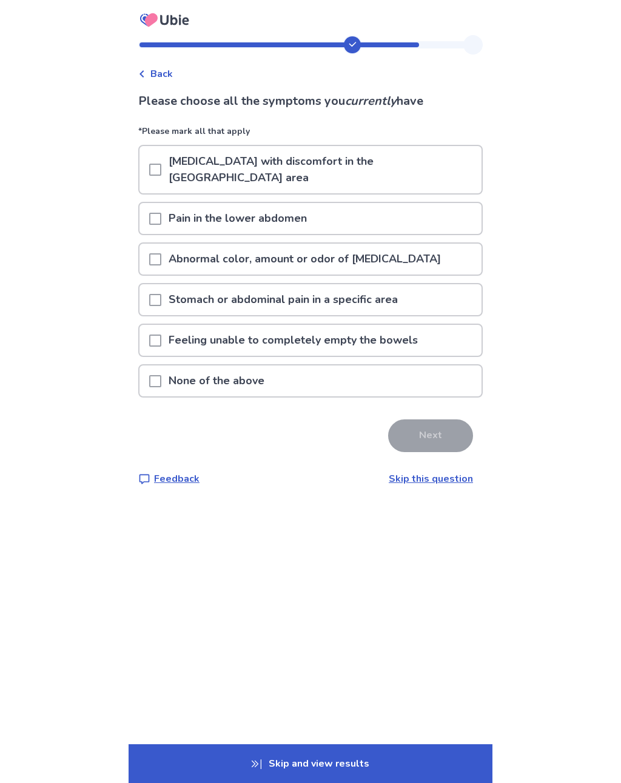
click at [161, 164] on span at bounding box center [155, 170] width 12 height 12
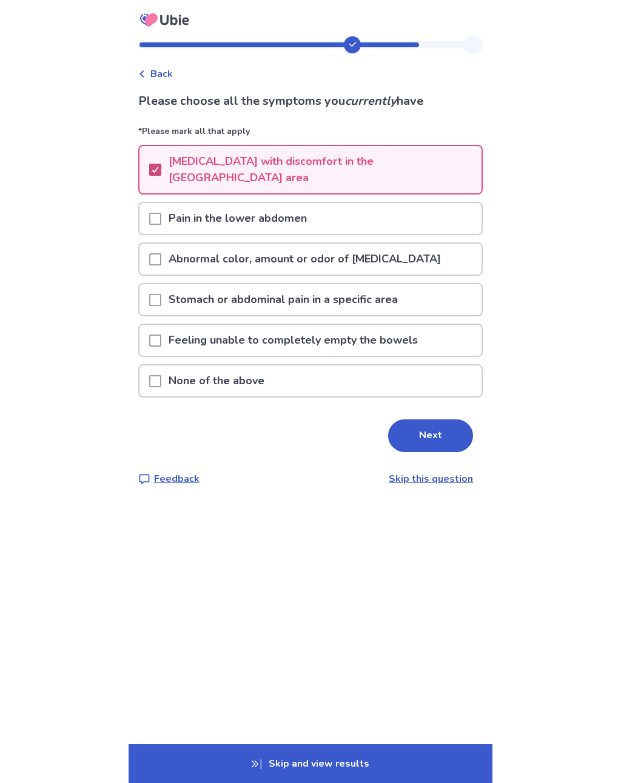
click at [161, 213] on span at bounding box center [155, 219] width 12 height 12
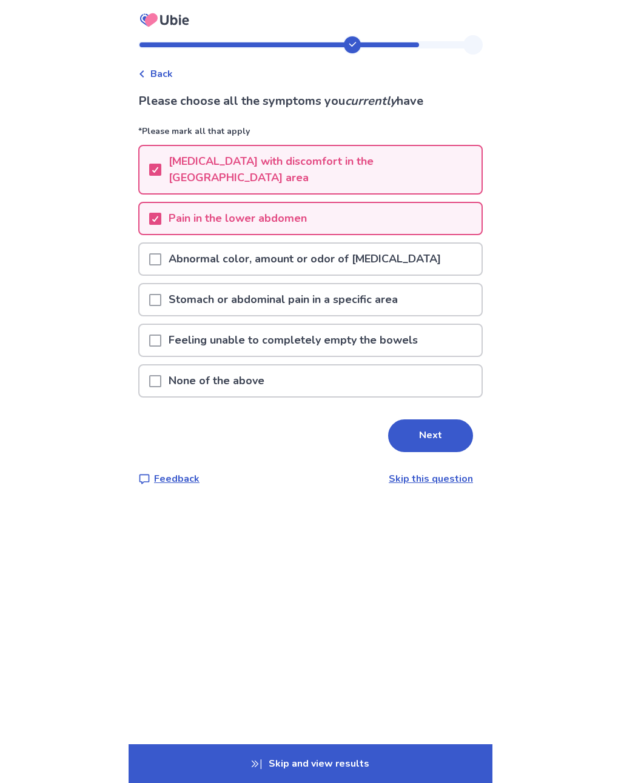
click at [161, 294] on span at bounding box center [155, 300] width 12 height 12
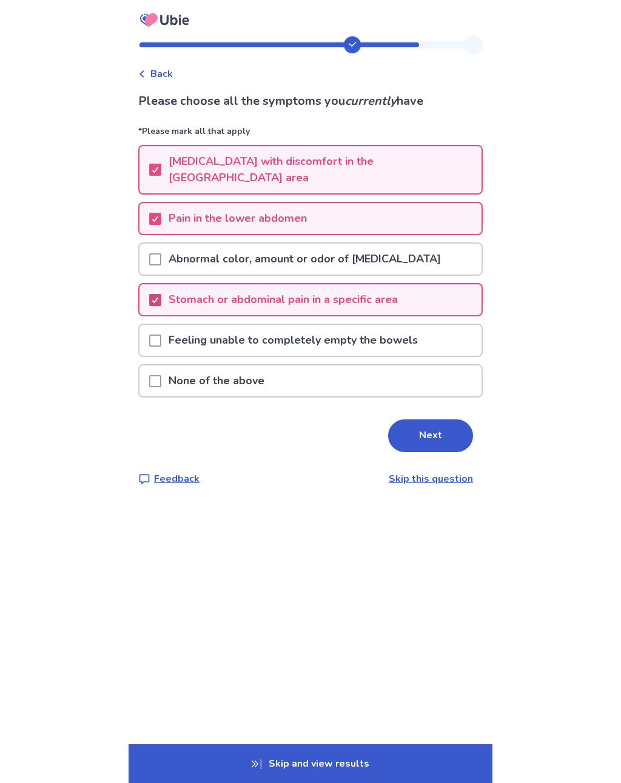
click at [416, 419] on button "Next" at bounding box center [430, 435] width 85 height 33
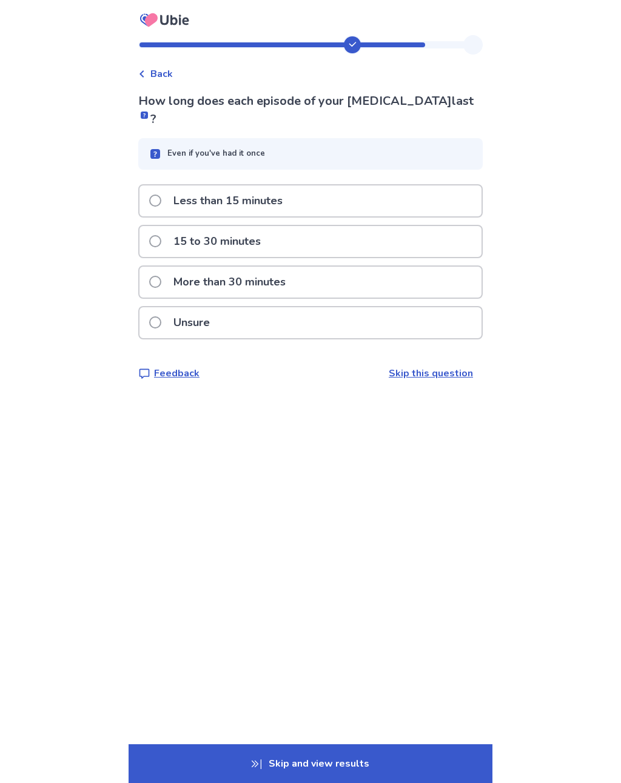
click at [161, 195] on span at bounding box center [155, 201] width 12 height 12
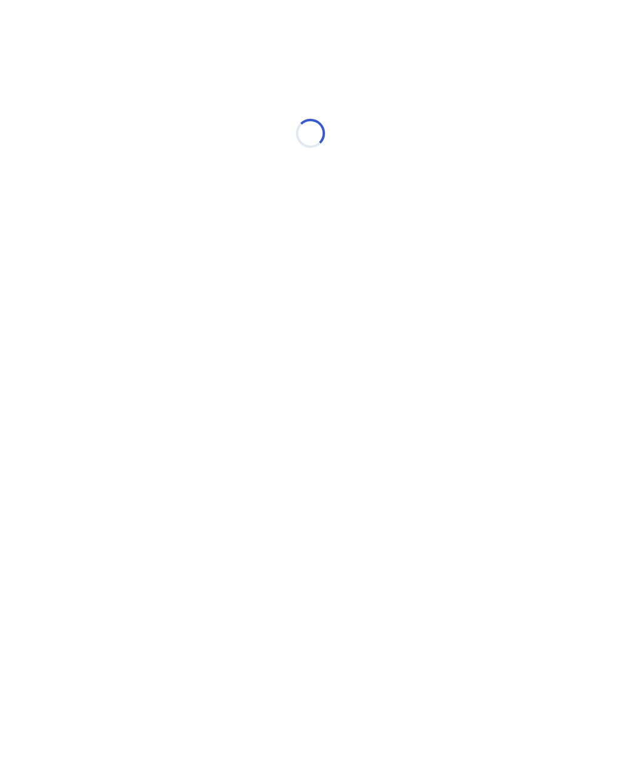
select select "*"
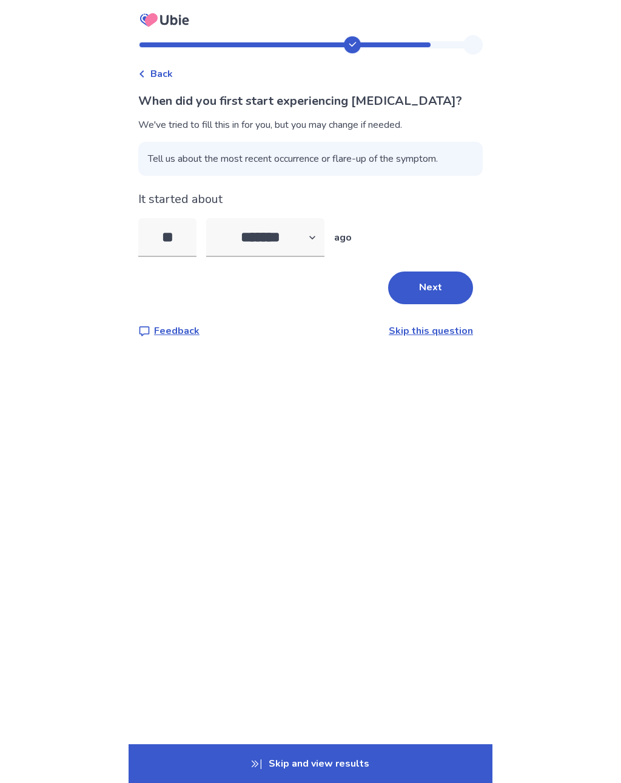
click at [421, 277] on button "Next" at bounding box center [430, 287] width 85 height 33
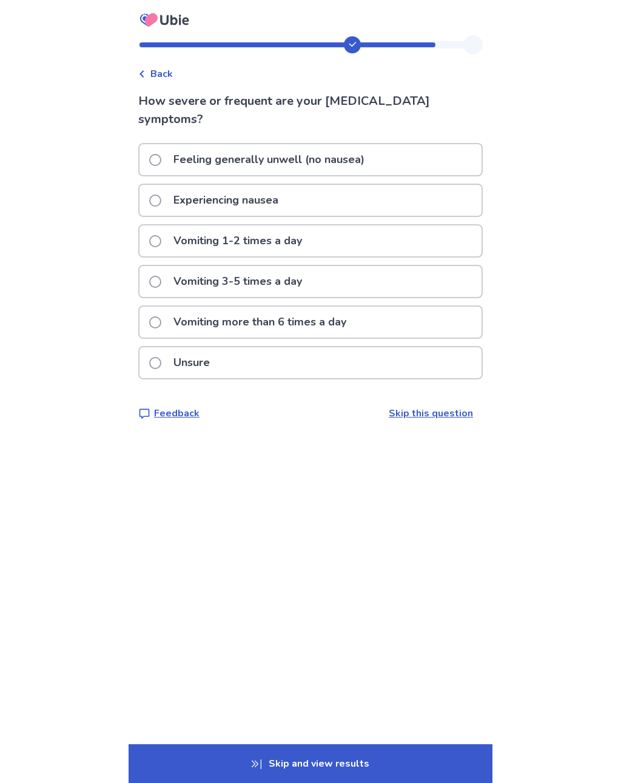
click at [161, 199] on span at bounding box center [155, 201] width 12 height 12
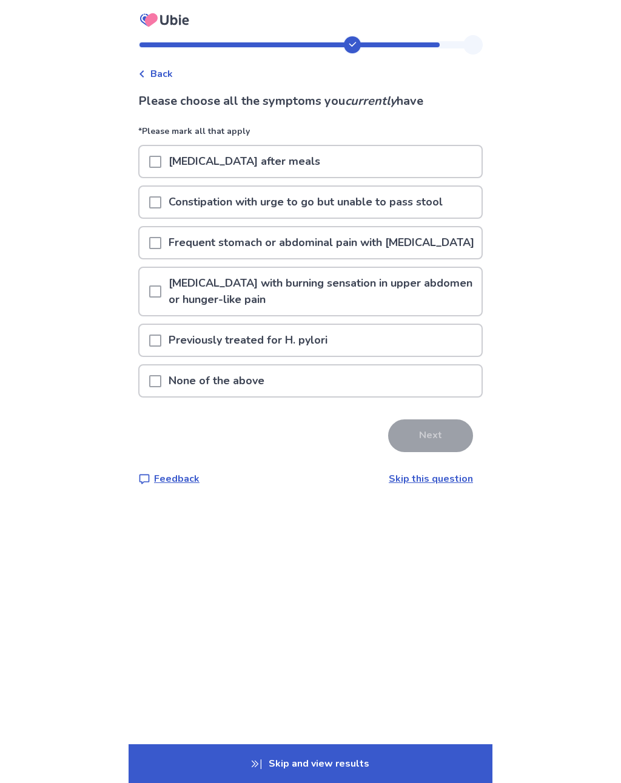
click at [161, 387] on span at bounding box center [155, 381] width 12 height 12
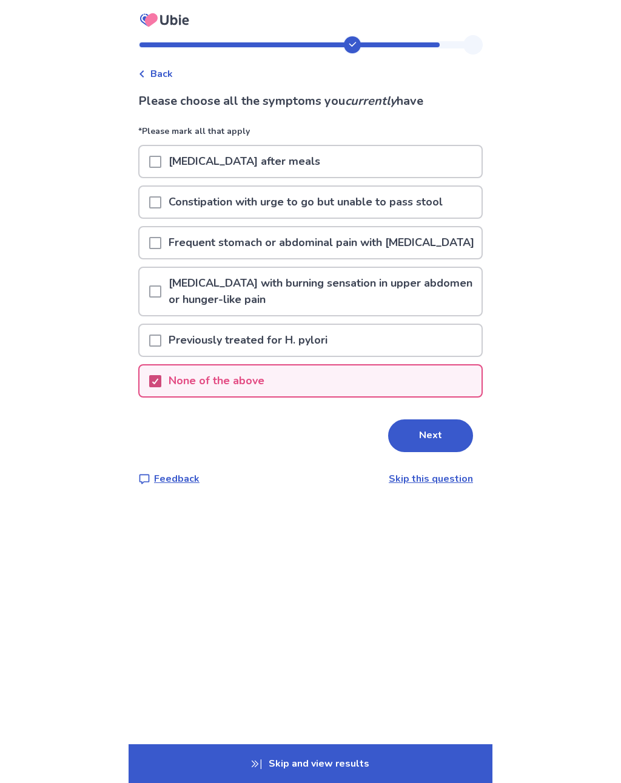
click at [428, 448] on button "Next" at bounding box center [430, 435] width 85 height 33
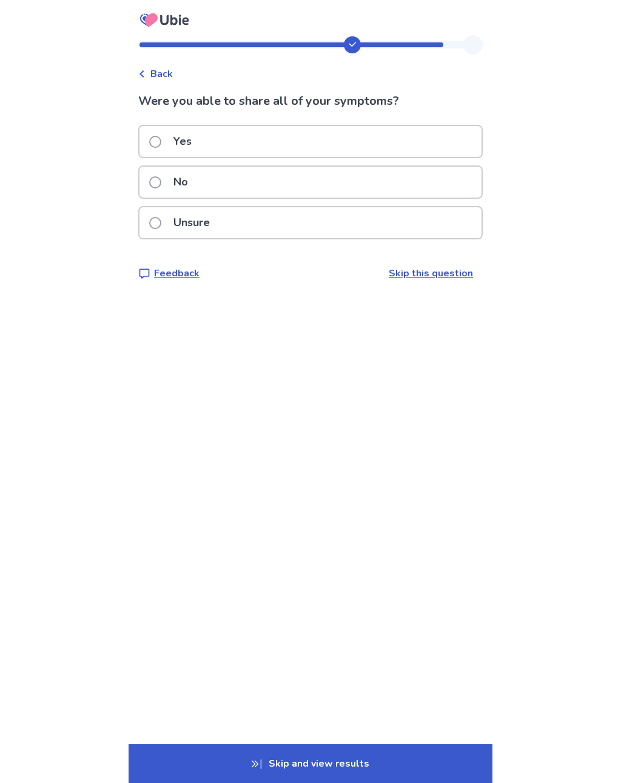
click at [161, 142] on span at bounding box center [155, 142] width 12 height 12
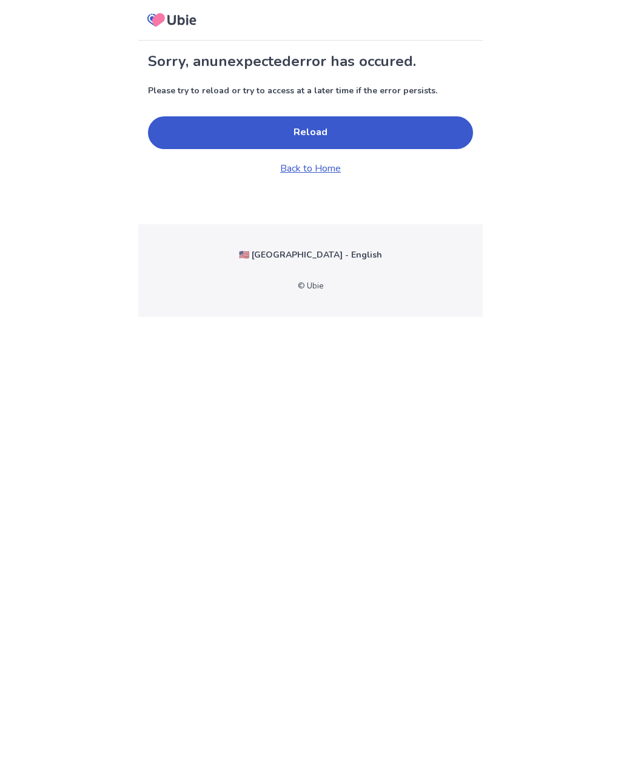
click at [390, 132] on button "Reload" at bounding box center [310, 132] width 325 height 33
